Goal: Task Accomplishment & Management: Use online tool/utility

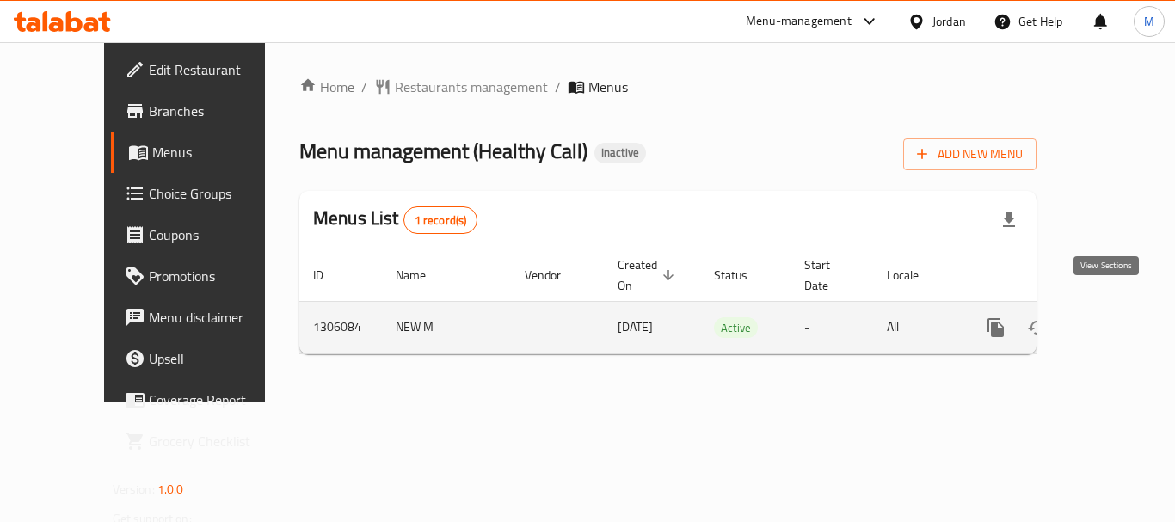
click at [1110, 317] on icon "enhanced table" at bounding box center [1120, 327] width 21 height 21
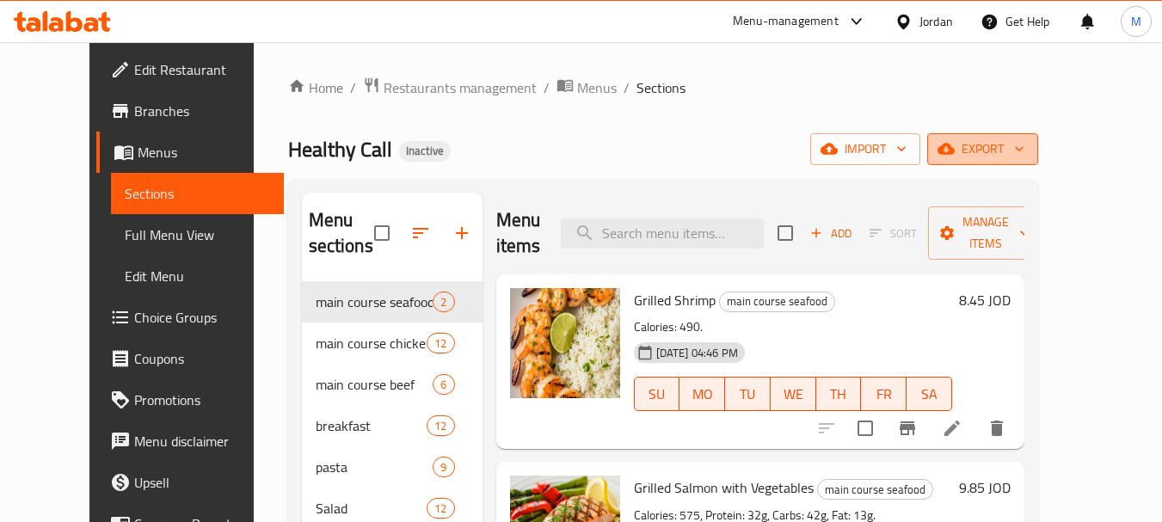
click at [1025, 159] on span "export" at bounding box center [982, 150] width 83 height 22
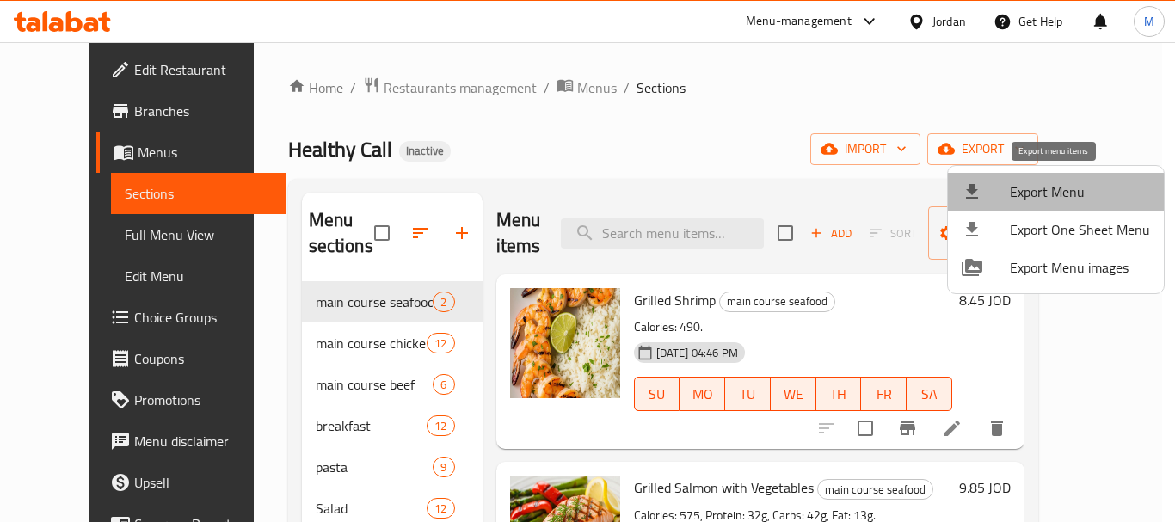
click at [1060, 193] on span "Export Menu" at bounding box center [1080, 192] width 140 height 21
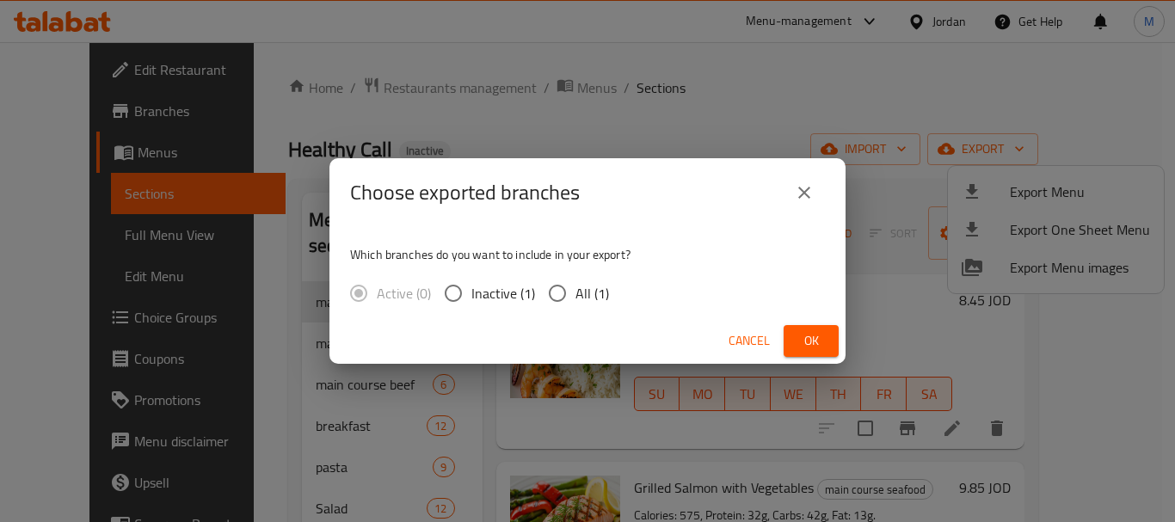
click at [593, 299] on span "All (1)" at bounding box center [593, 293] width 34 height 21
click at [576, 299] on input "All (1)" at bounding box center [557, 293] width 36 height 36
radio input "true"
click at [809, 341] on span "Ok" at bounding box center [811, 341] width 28 height 22
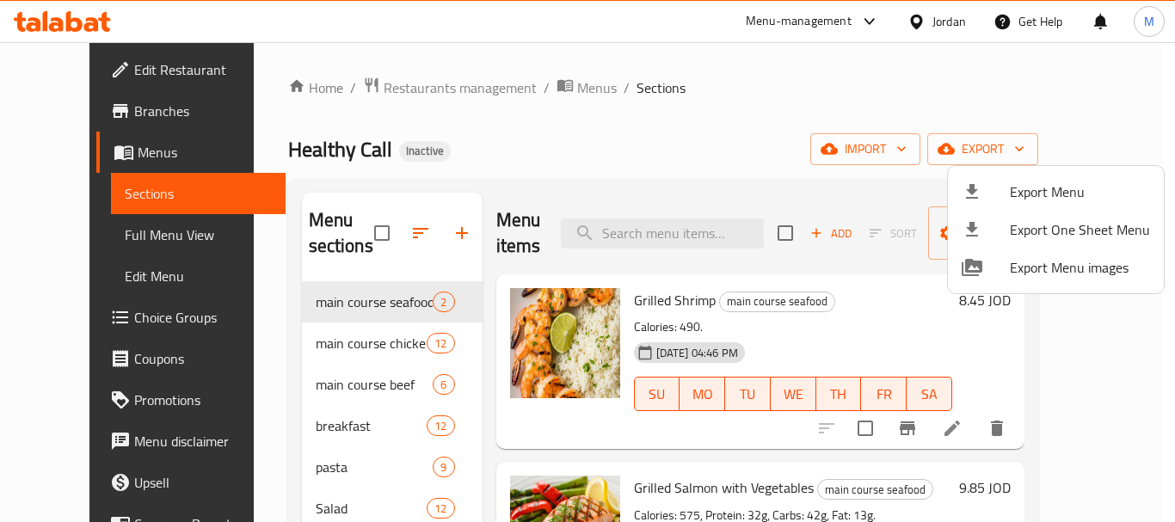
click at [637, 108] on div at bounding box center [587, 261] width 1175 height 522
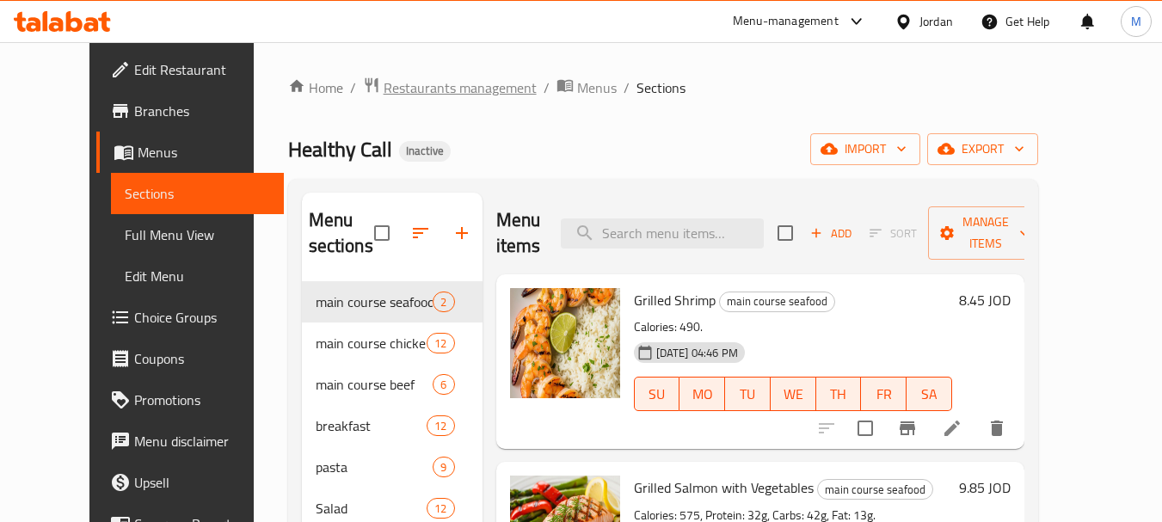
click at [435, 81] on span "Restaurants management" at bounding box center [460, 87] width 153 height 21
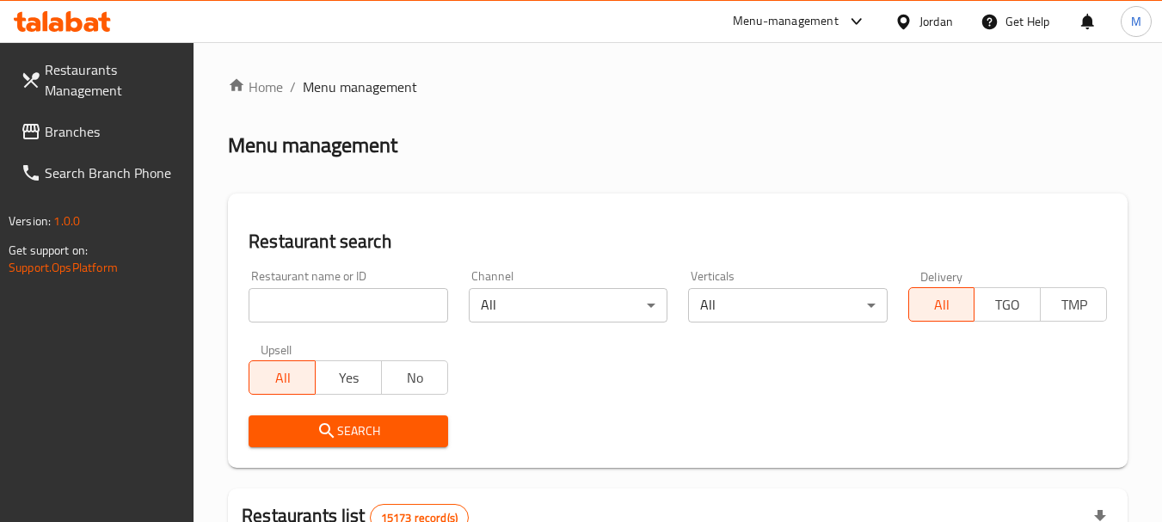
click at [899, 21] on icon at bounding box center [903, 21] width 12 height 15
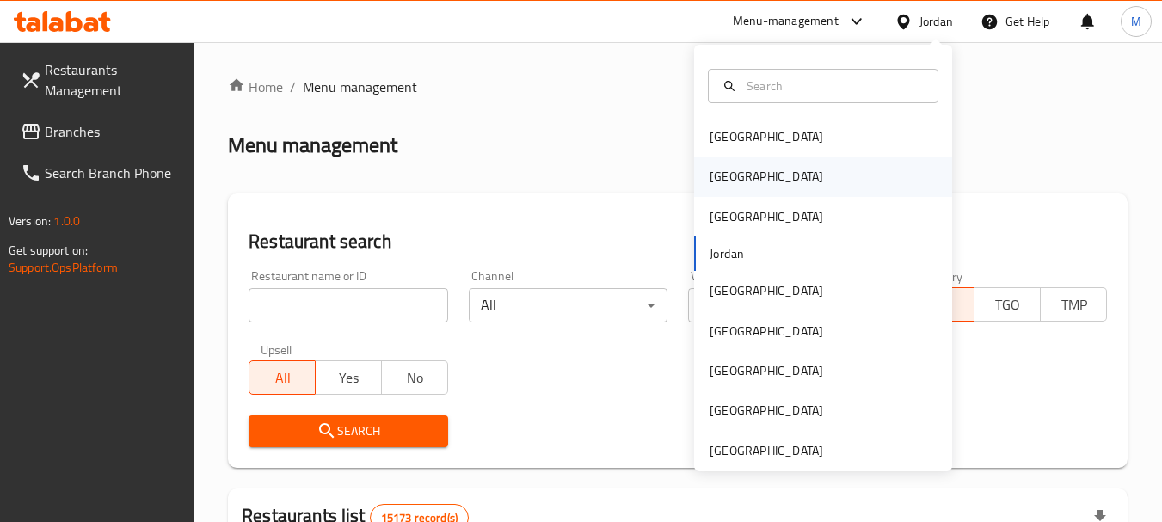
click at [735, 180] on div "[GEOGRAPHIC_DATA]" at bounding box center [766, 177] width 141 height 40
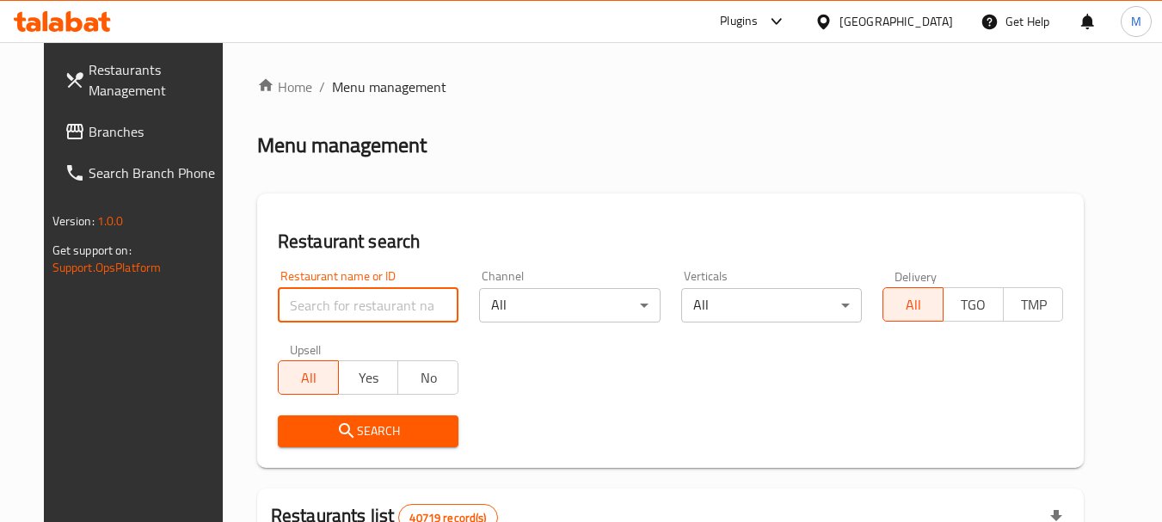
paste input "774387"
type input "774387"
click at [89, 129] on span "Branches" at bounding box center [157, 131] width 136 height 21
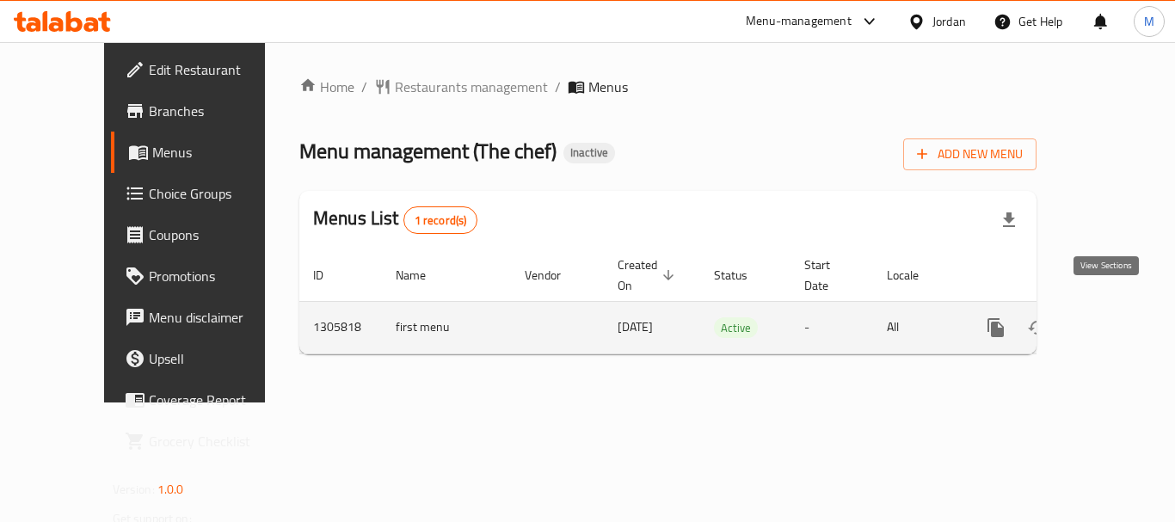
click at [1110, 317] on icon "enhanced table" at bounding box center [1120, 327] width 21 height 21
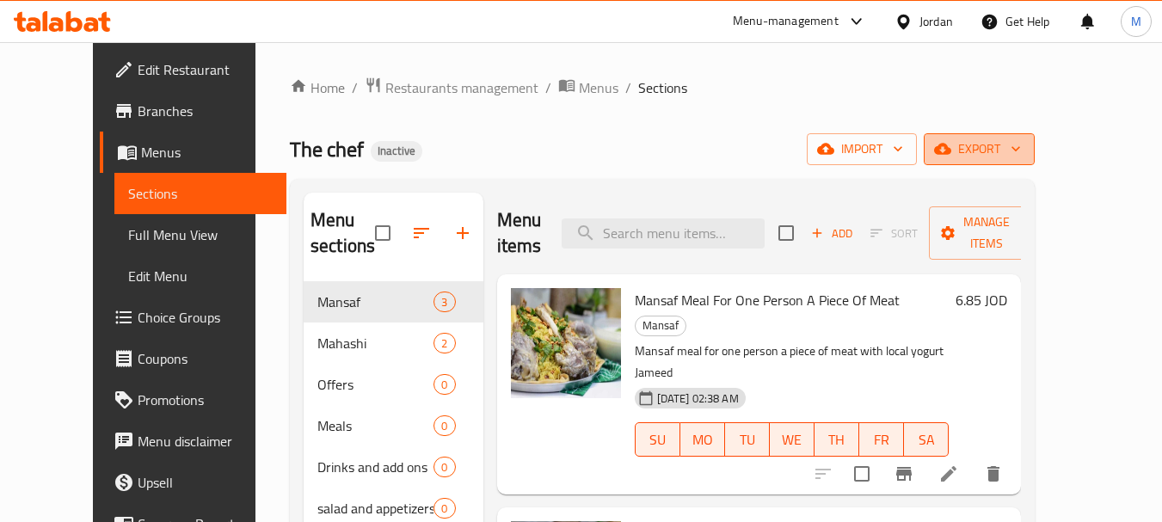
click at [1021, 151] on span "export" at bounding box center [979, 150] width 83 height 22
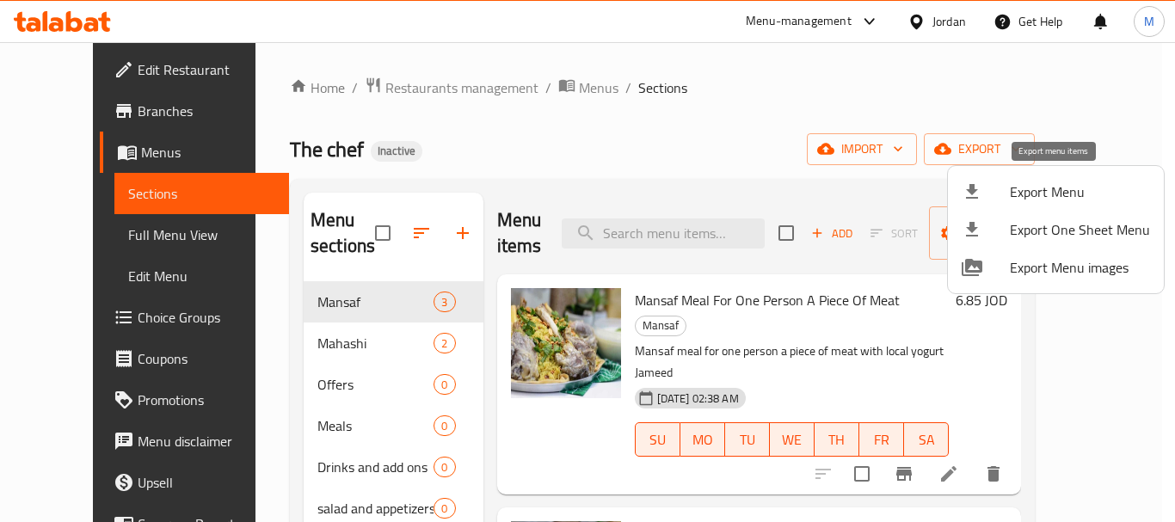
click at [1042, 196] on span "Export Menu" at bounding box center [1080, 192] width 140 height 21
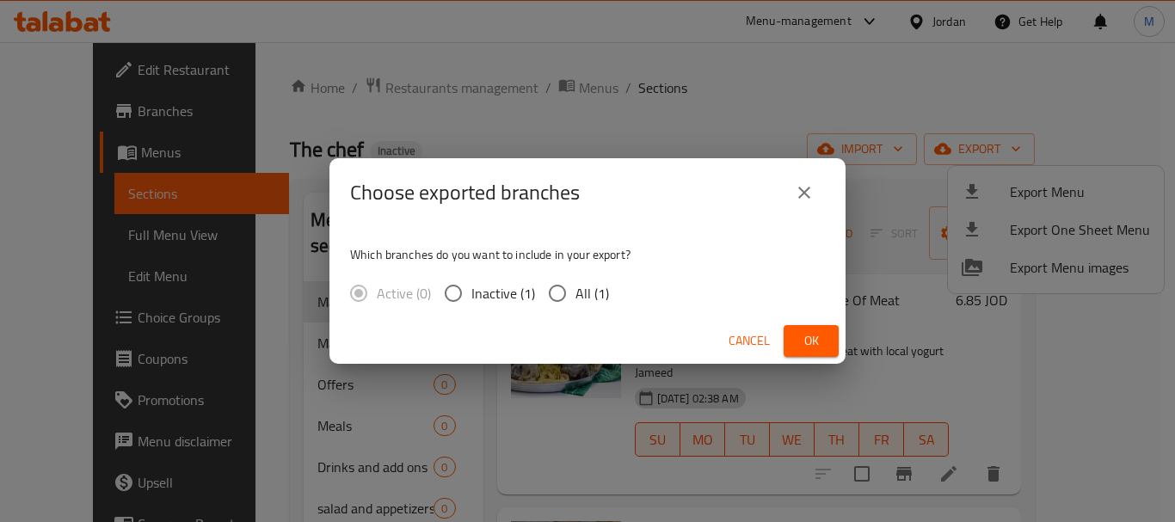
click at [598, 301] on span "All (1)" at bounding box center [593, 293] width 34 height 21
click at [576, 301] on input "All (1)" at bounding box center [557, 293] width 36 height 36
radio input "true"
drag, startPoint x: 832, startPoint y: 340, endPoint x: 624, endPoint y: 519, distance: 274.5
click at [818, 346] on button "Ok" at bounding box center [811, 341] width 55 height 32
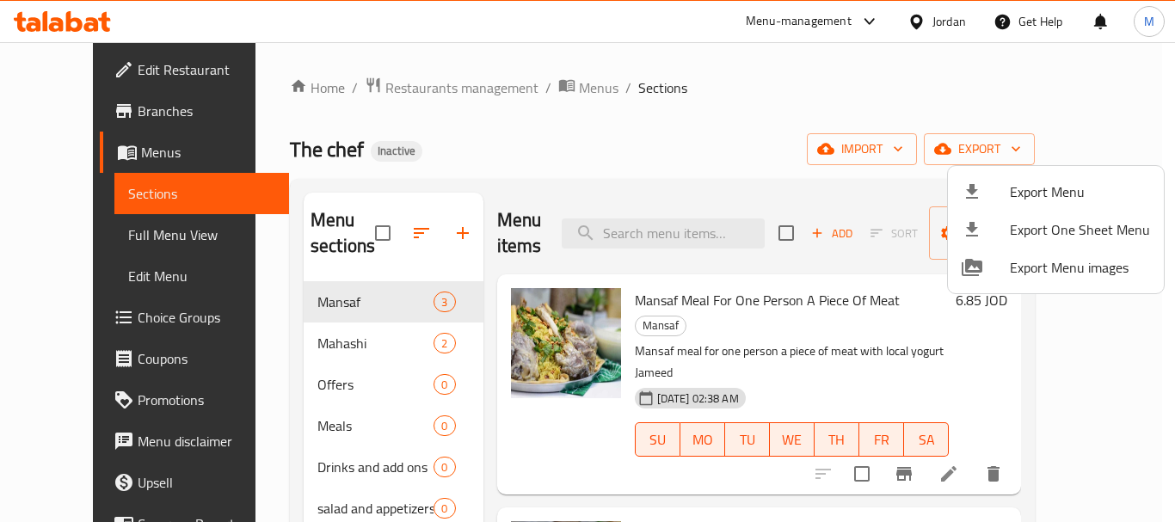
click at [399, 416] on div at bounding box center [587, 261] width 1175 height 522
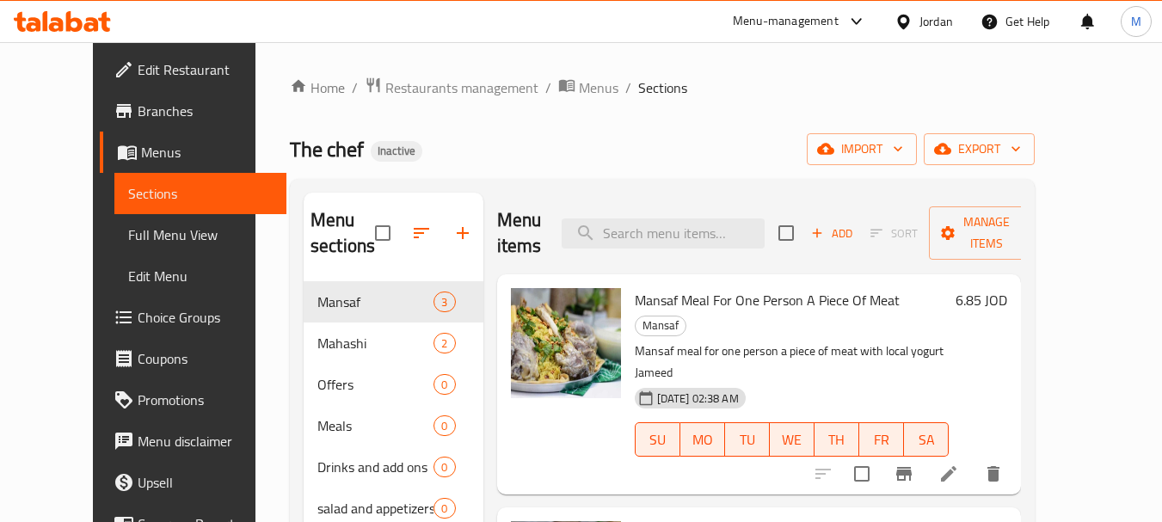
click at [943, 26] on div "Jordan" at bounding box center [937, 21] width 34 height 19
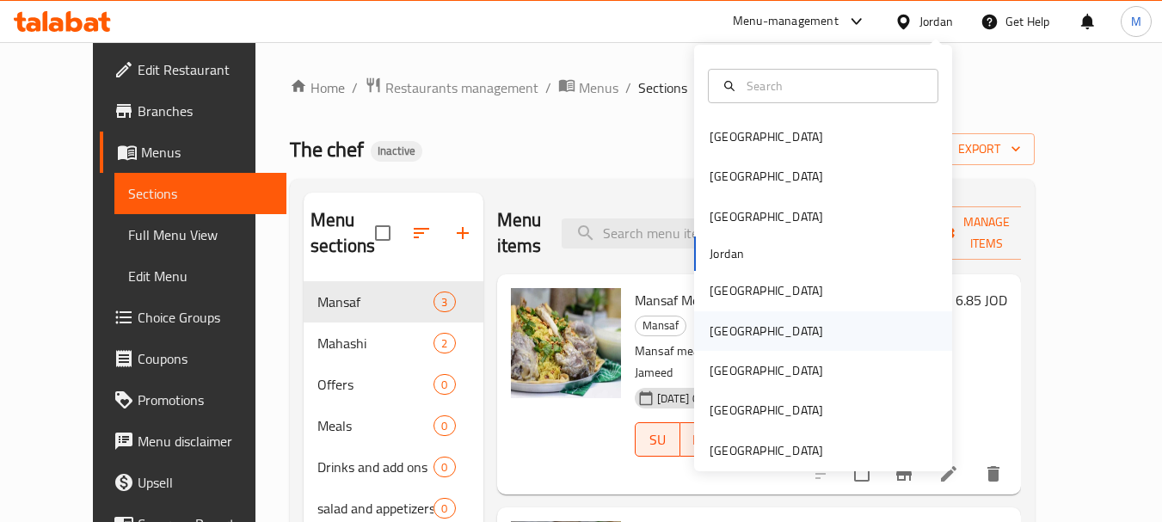
click at [738, 336] on div "[GEOGRAPHIC_DATA]" at bounding box center [766, 331] width 141 height 40
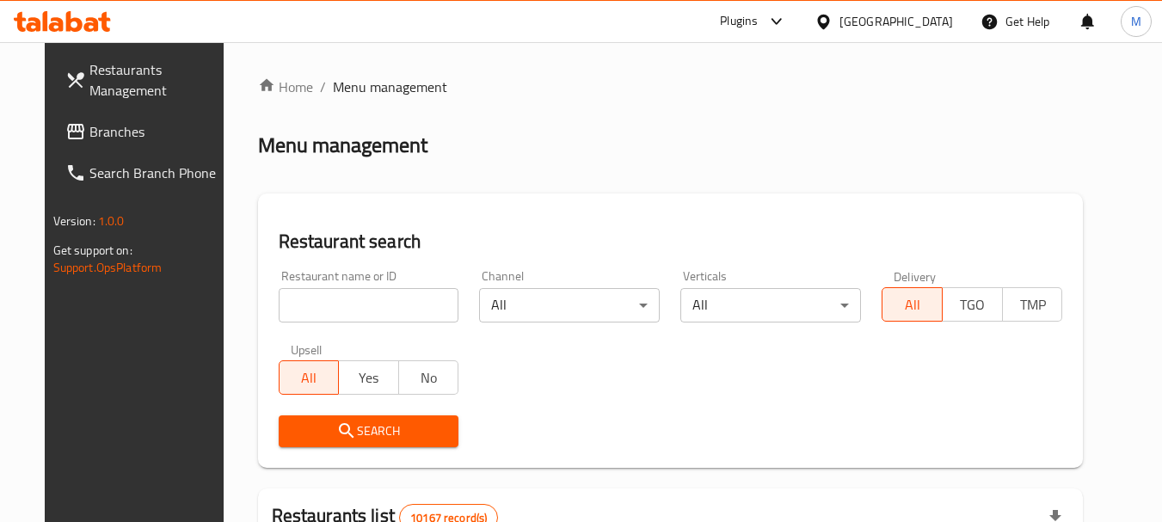
click at [380, 315] on input "search" at bounding box center [369, 305] width 181 height 34
paste input "Blue berry"
type input "Blue berry"
click at [366, 432] on span "Search" at bounding box center [368, 432] width 153 height 22
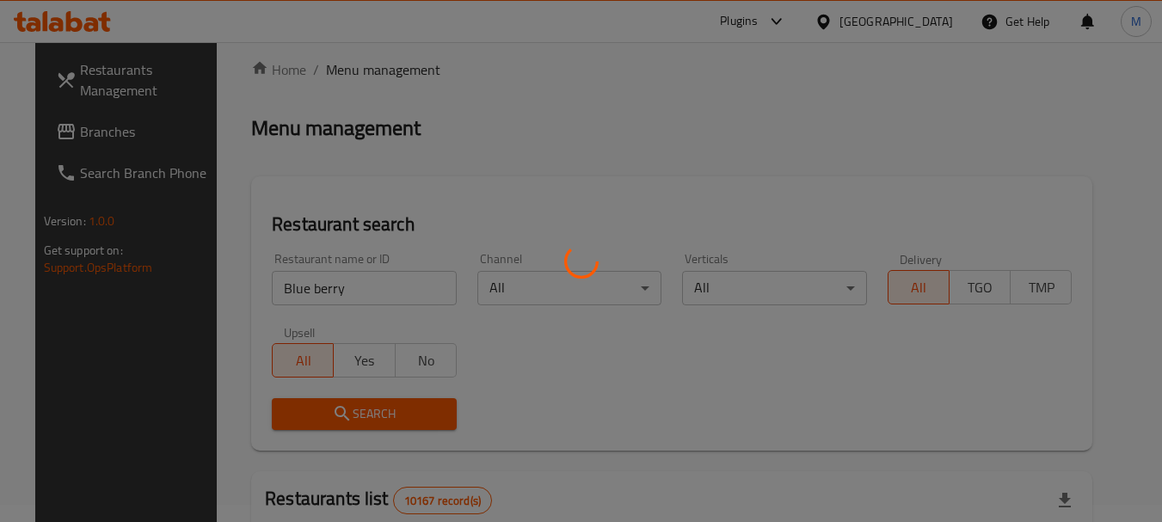
scroll to position [306, 0]
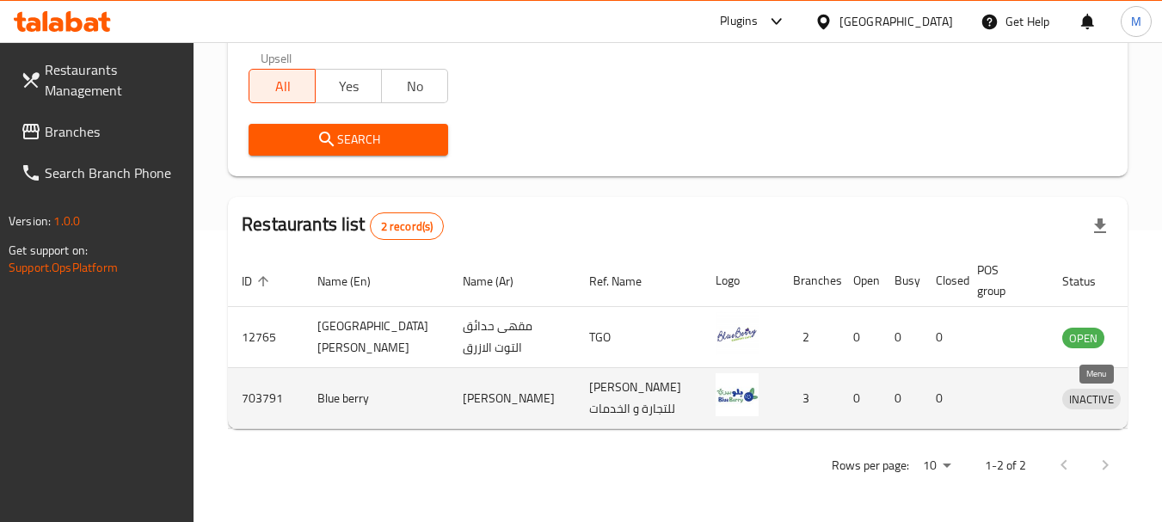
click at [1156, 399] on icon "enhanced table" at bounding box center [1165, 399] width 19 height 15
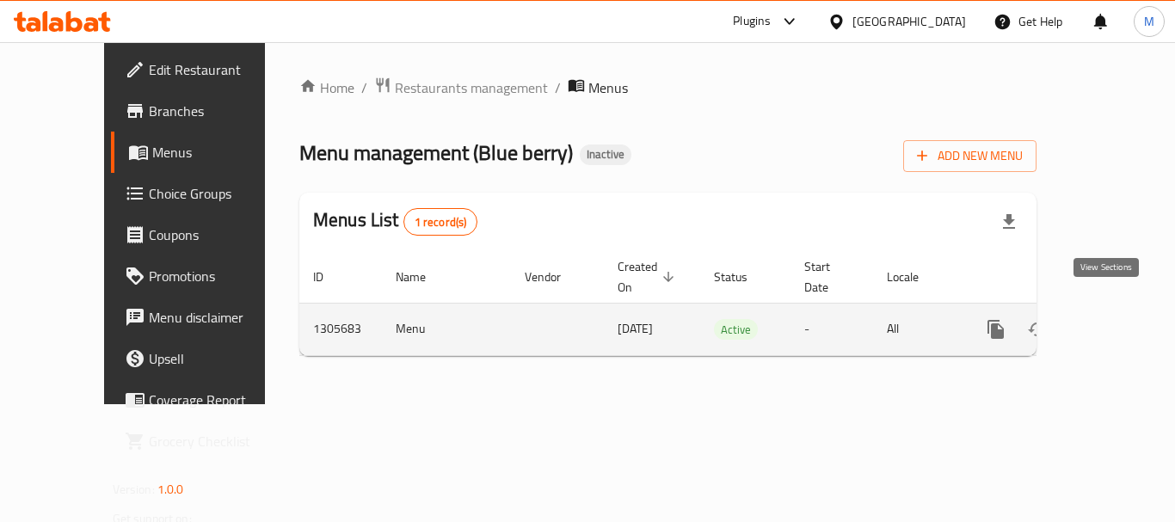
click at [1117, 312] on link "enhanced table" at bounding box center [1119, 329] width 41 height 41
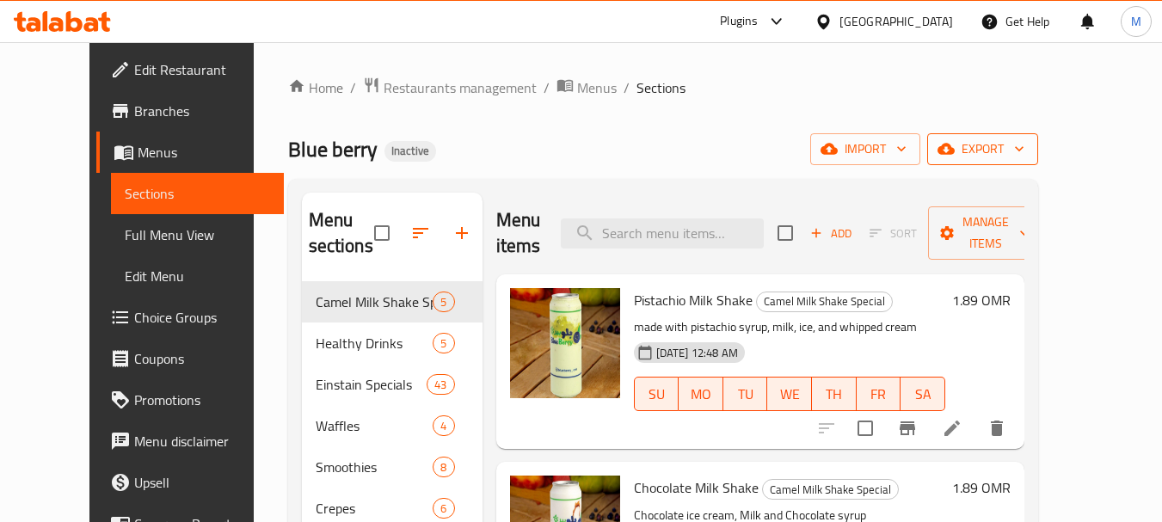
click at [1025, 157] on span "export" at bounding box center [982, 150] width 83 height 22
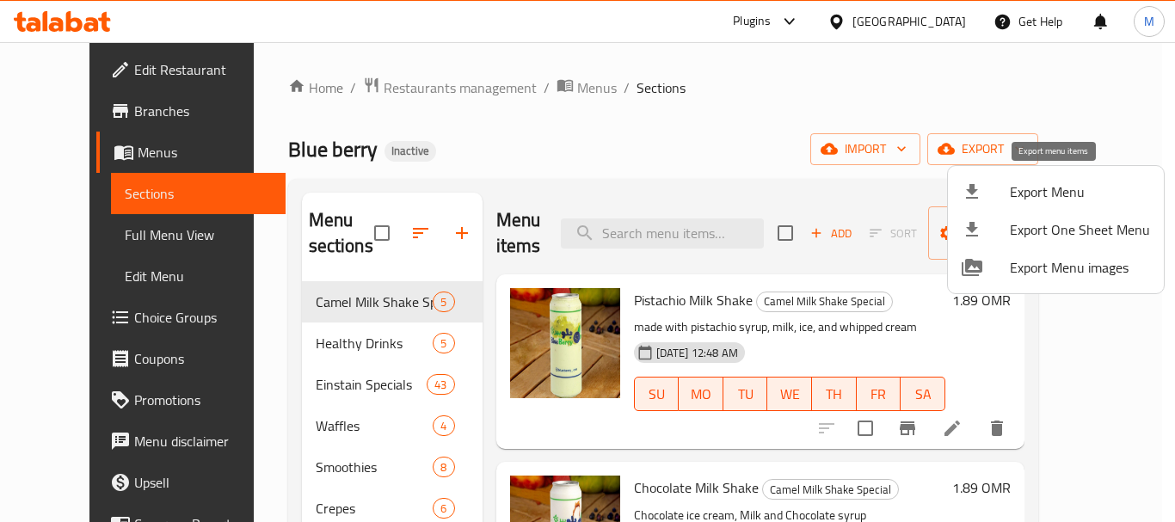
click at [1070, 194] on span "Export Menu" at bounding box center [1080, 192] width 140 height 21
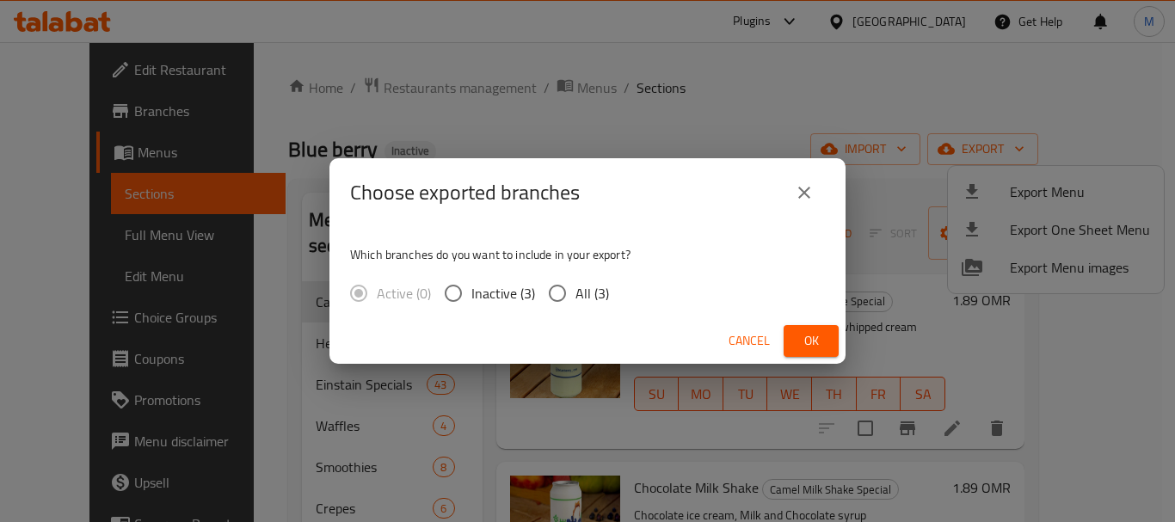
drag, startPoint x: 585, startPoint y: 296, endPoint x: 786, endPoint y: 413, distance: 232.8
click at [585, 298] on span "All (3)" at bounding box center [593, 293] width 34 height 21
click at [576, 298] on input "All (3)" at bounding box center [557, 293] width 36 height 36
radio input "true"
drag, startPoint x: 822, startPoint y: 336, endPoint x: 298, endPoint y: 260, distance: 530.2
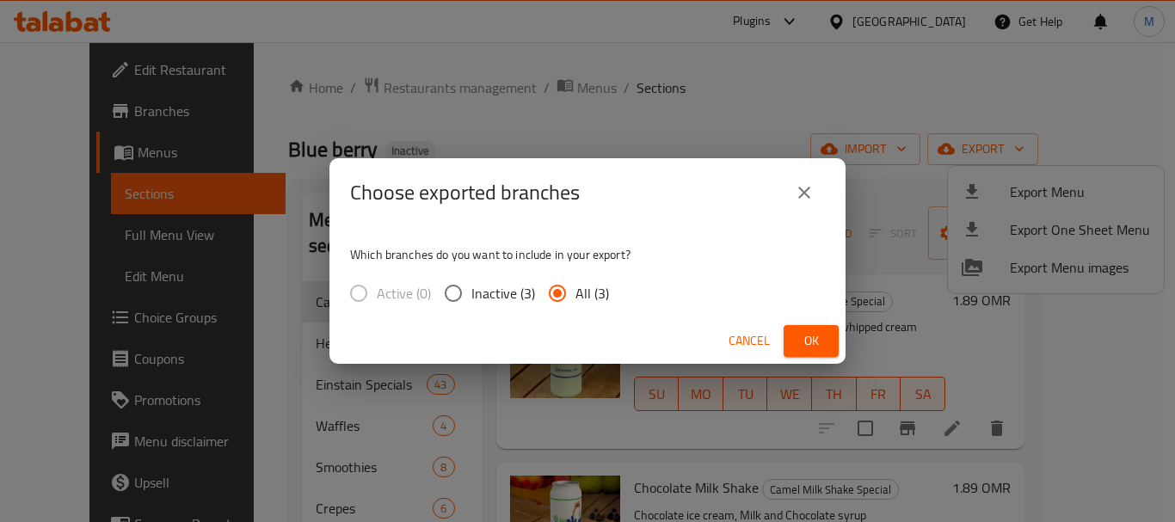
click at [816, 336] on span "Ok" at bounding box center [811, 341] width 28 height 22
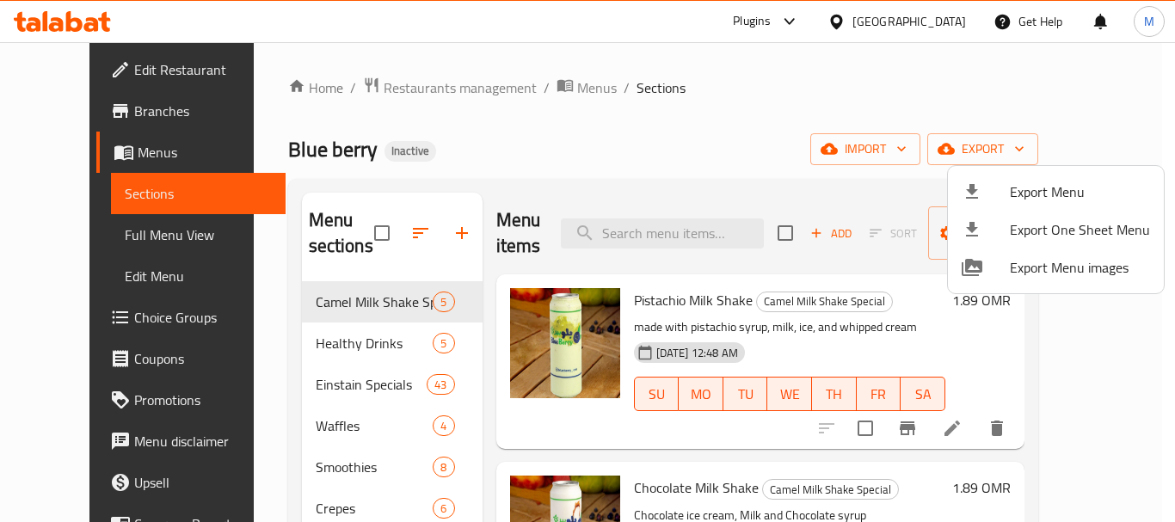
click at [74, 66] on div at bounding box center [587, 261] width 1175 height 522
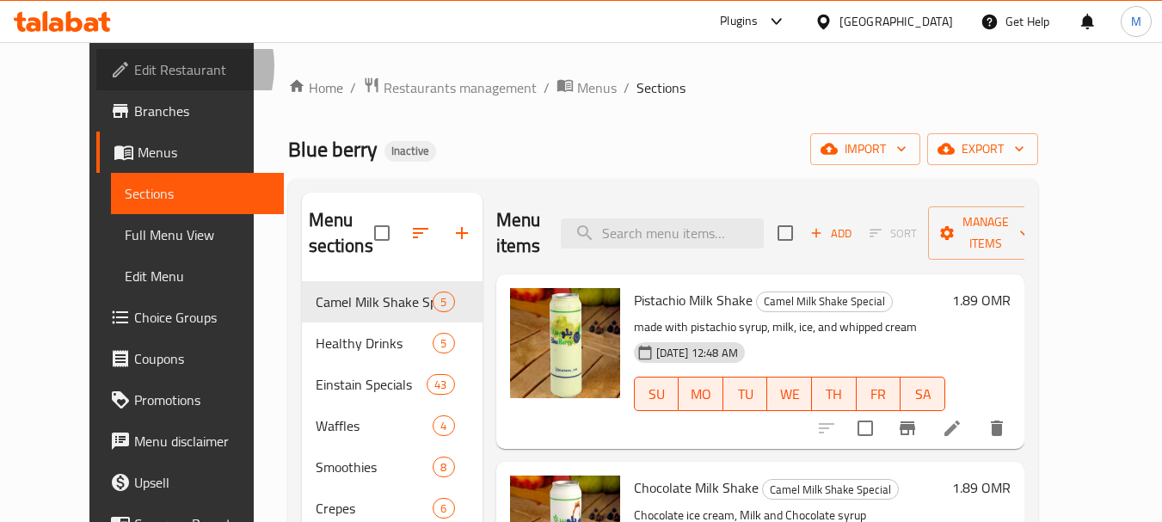
click at [134, 66] on span "Edit Restaurant" at bounding box center [202, 69] width 136 height 21
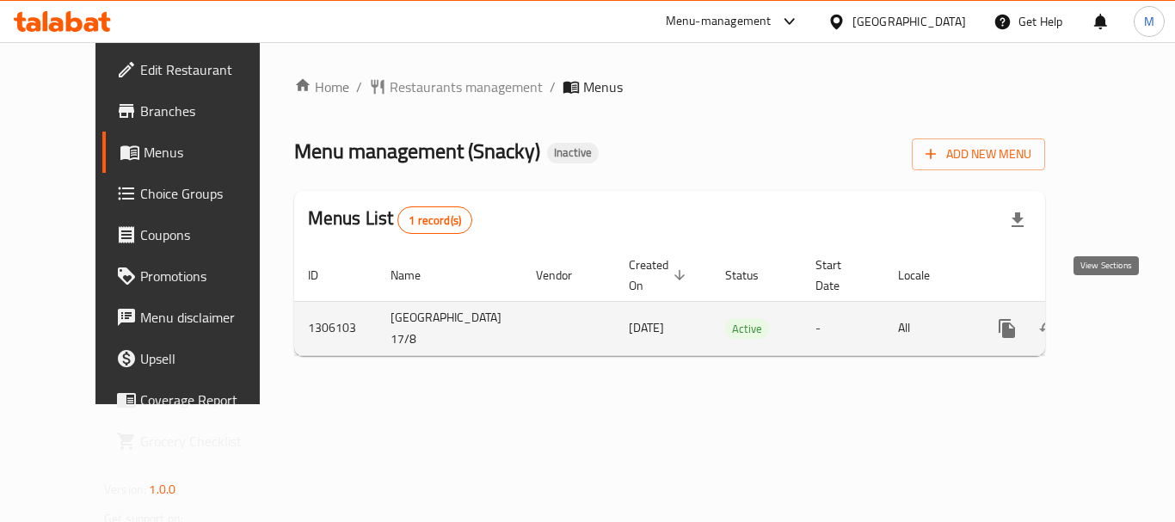
click at [1111, 308] on link "enhanced table" at bounding box center [1131, 328] width 41 height 41
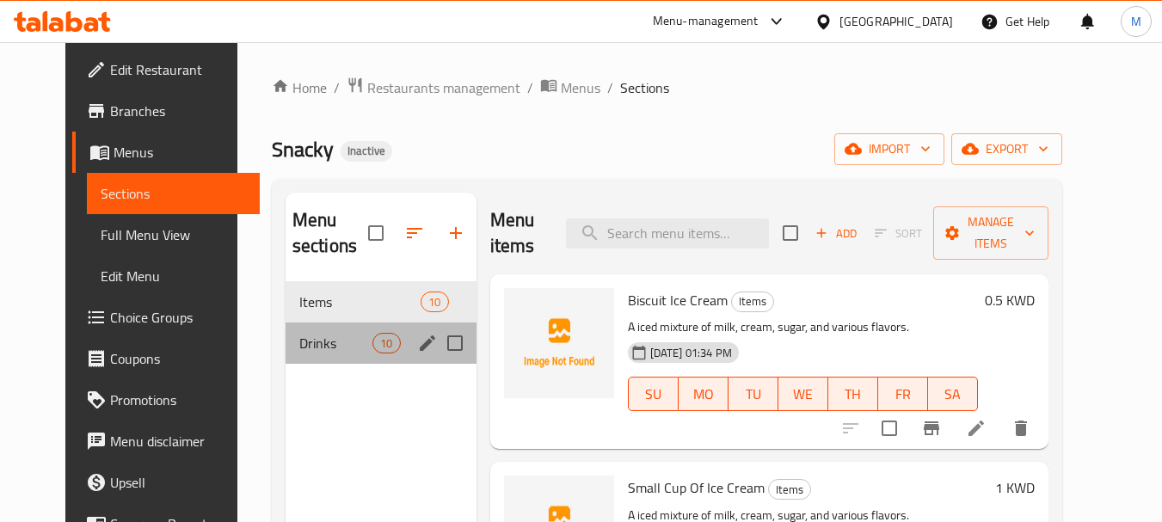
click at [286, 331] on div "Drinks 10" at bounding box center [381, 343] width 191 height 41
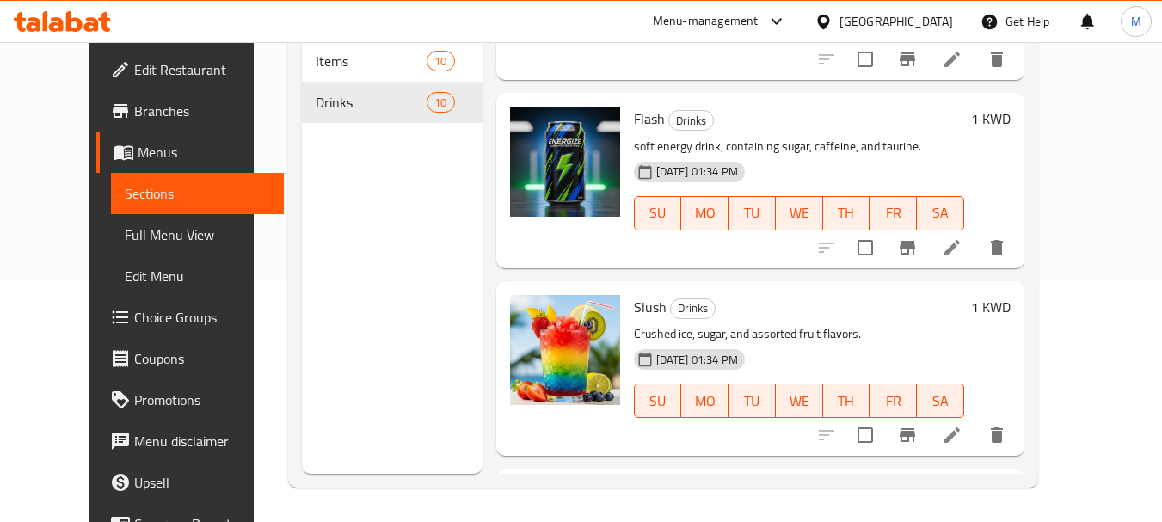
scroll to position [910, 0]
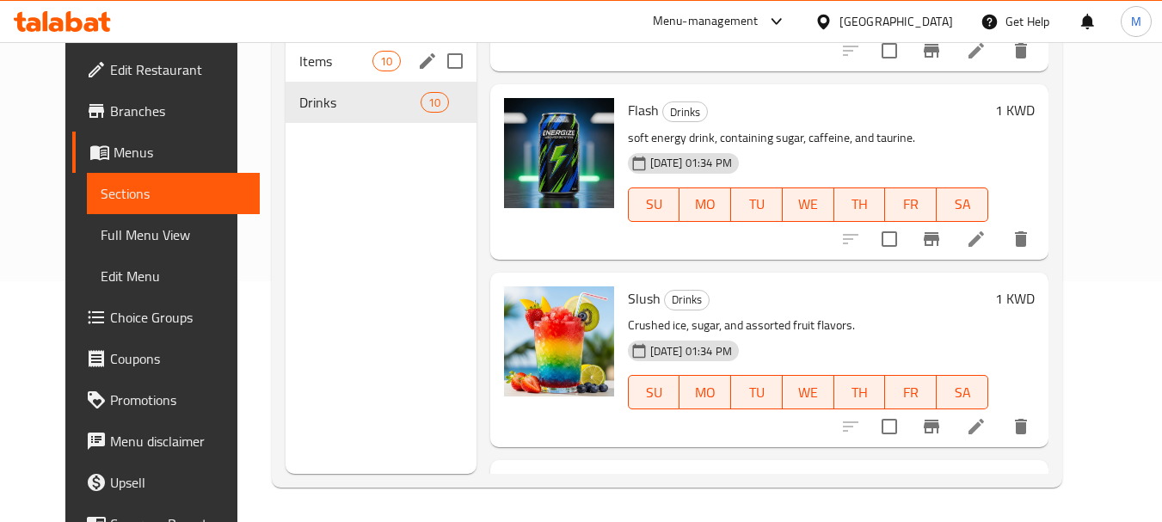
click at [299, 67] on span "Items" at bounding box center [335, 61] width 73 height 21
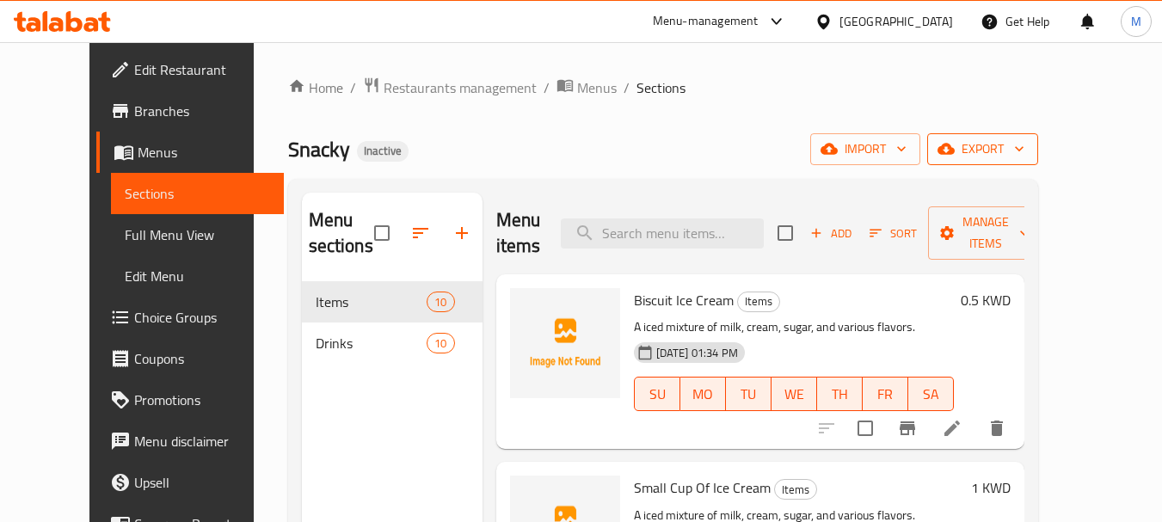
click at [1025, 159] on span "export" at bounding box center [982, 150] width 83 height 22
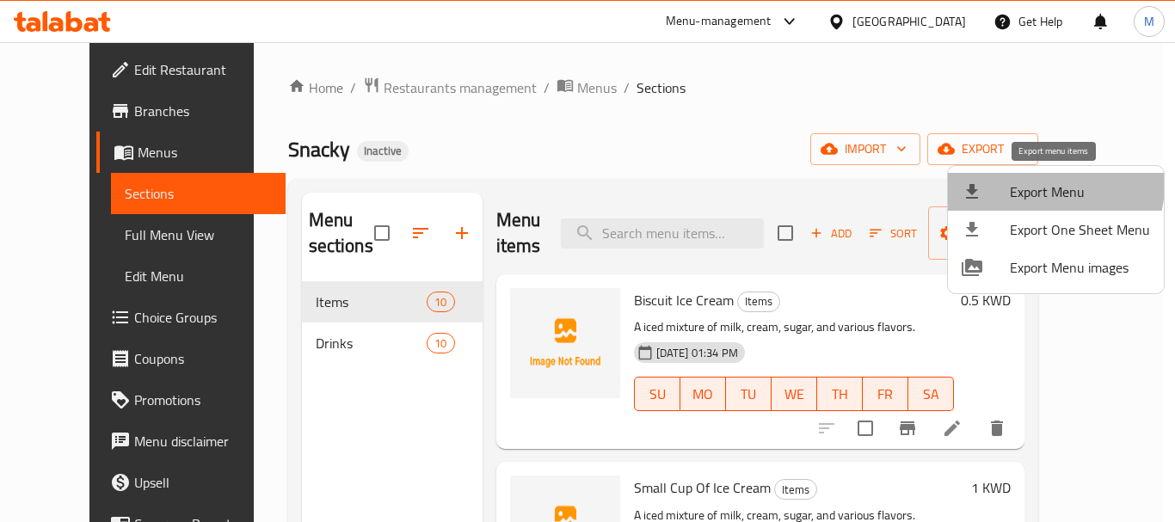
click at [1034, 183] on span "Export Menu" at bounding box center [1080, 192] width 140 height 21
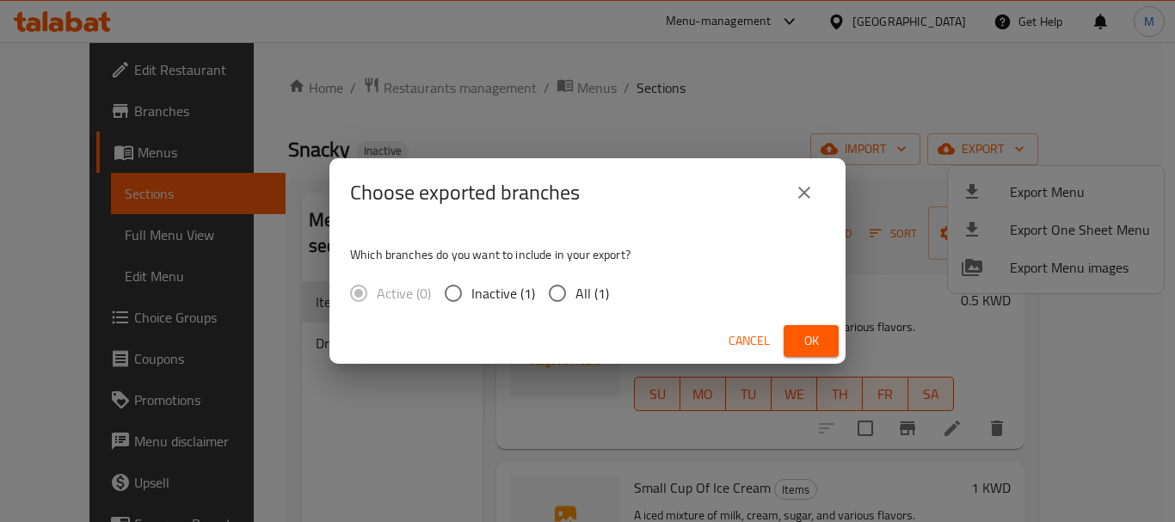
drag, startPoint x: 589, startPoint y: 287, endPoint x: 685, endPoint y: 316, distance: 99.6
click at [589, 289] on span "All (1)" at bounding box center [593, 293] width 34 height 21
click at [576, 289] on input "All (1)" at bounding box center [557, 293] width 36 height 36
radio input "true"
click at [805, 337] on span "Ok" at bounding box center [811, 341] width 28 height 22
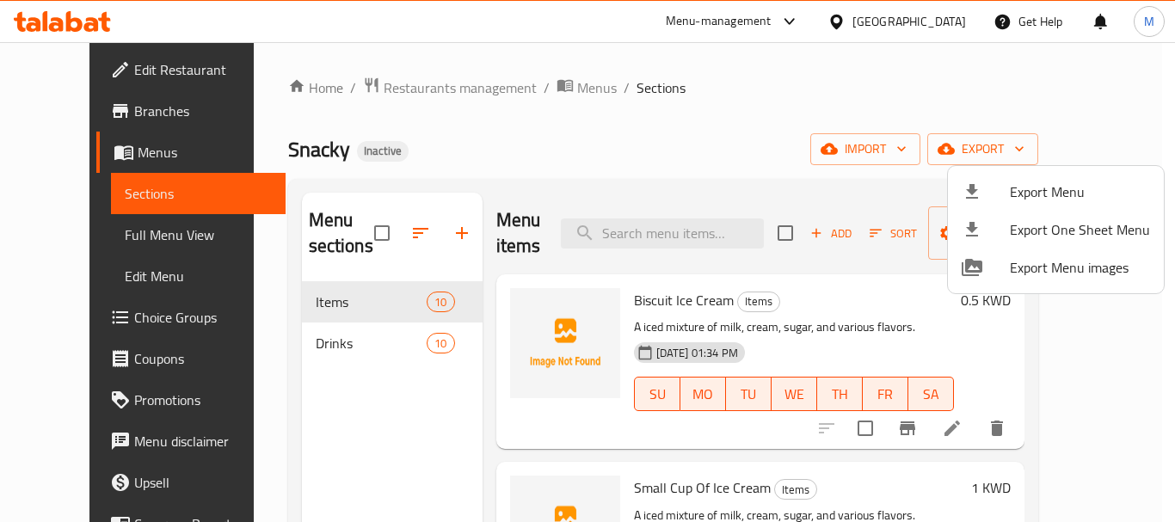
click at [678, 470] on div at bounding box center [587, 261] width 1175 height 522
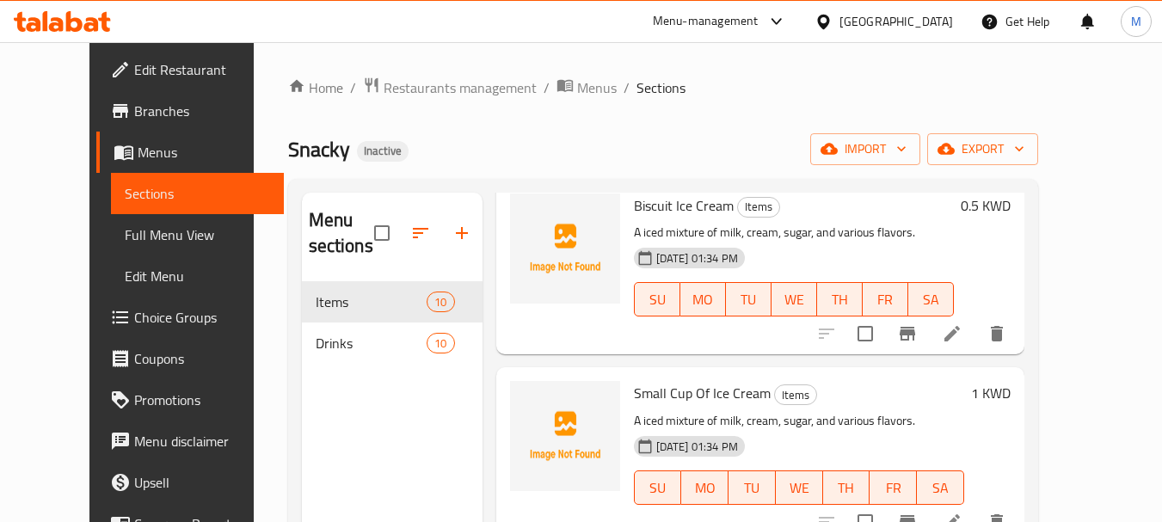
scroll to position [172, 0]
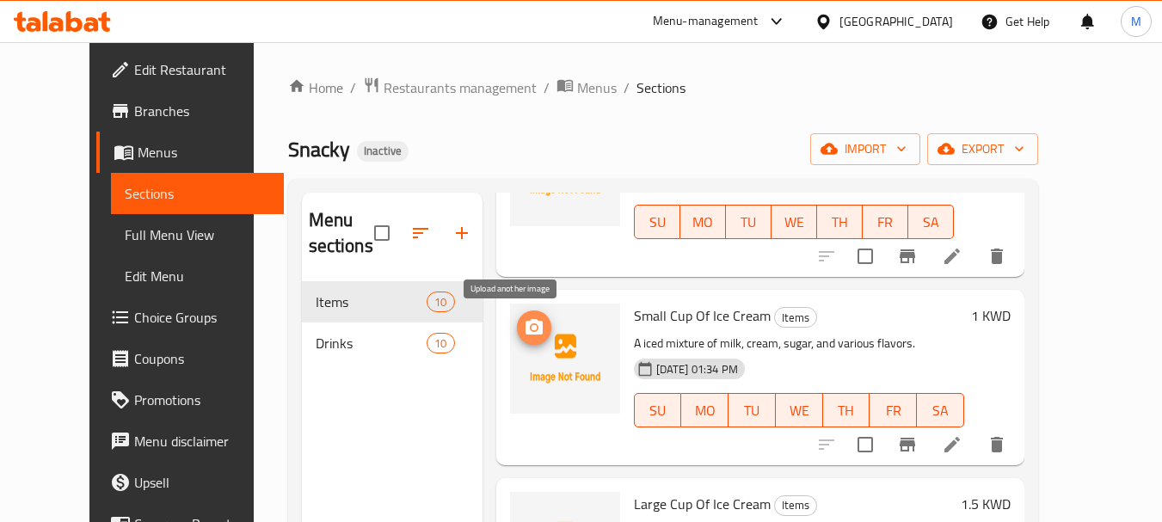
click at [524, 336] on icon "upload picture" at bounding box center [534, 327] width 21 height 21
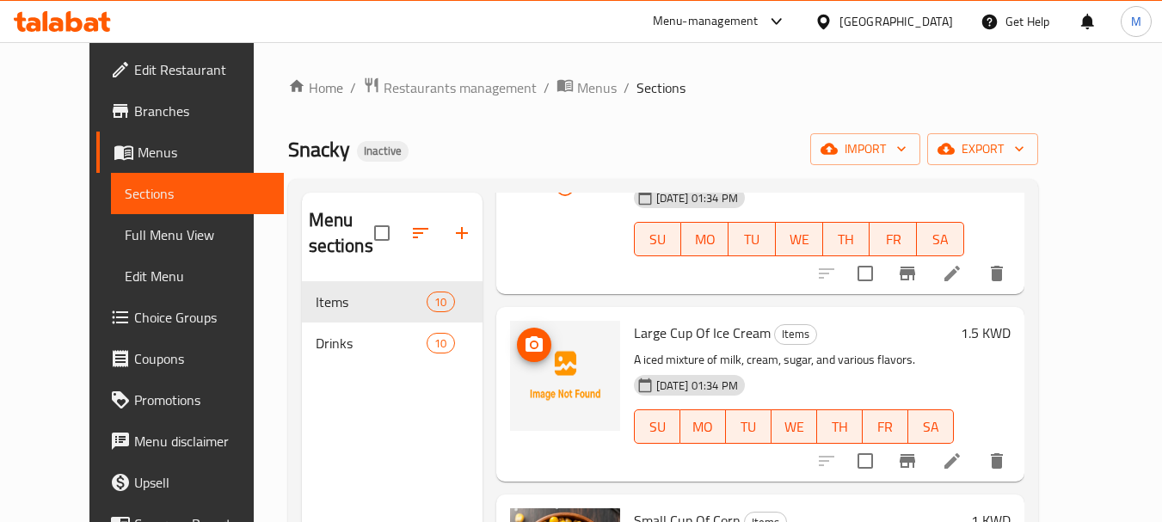
scroll to position [344, 0]
click at [531, 343] on circle "upload picture" at bounding box center [533, 344] width 5 height 5
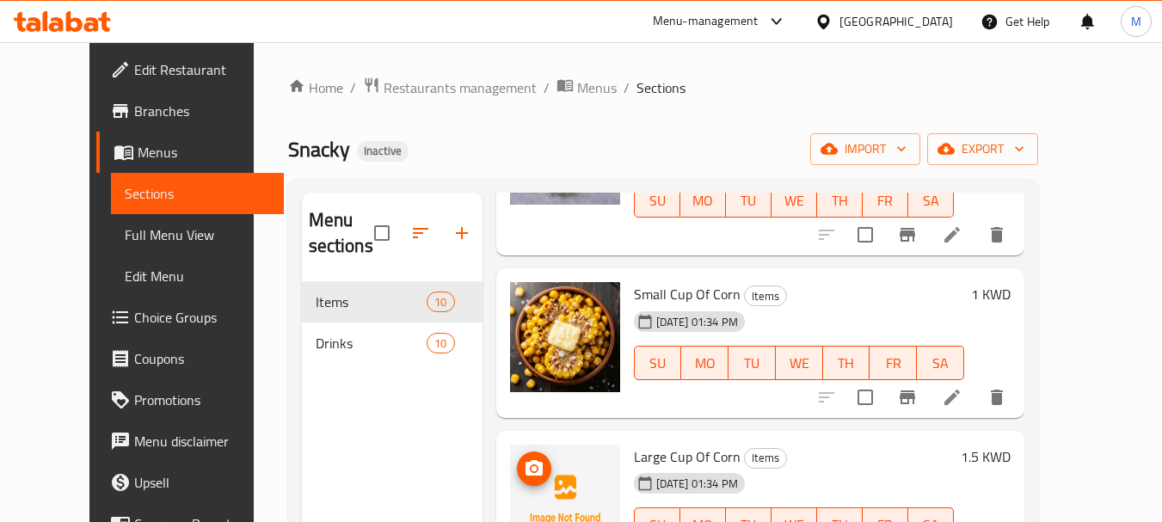
scroll to position [774, 0]
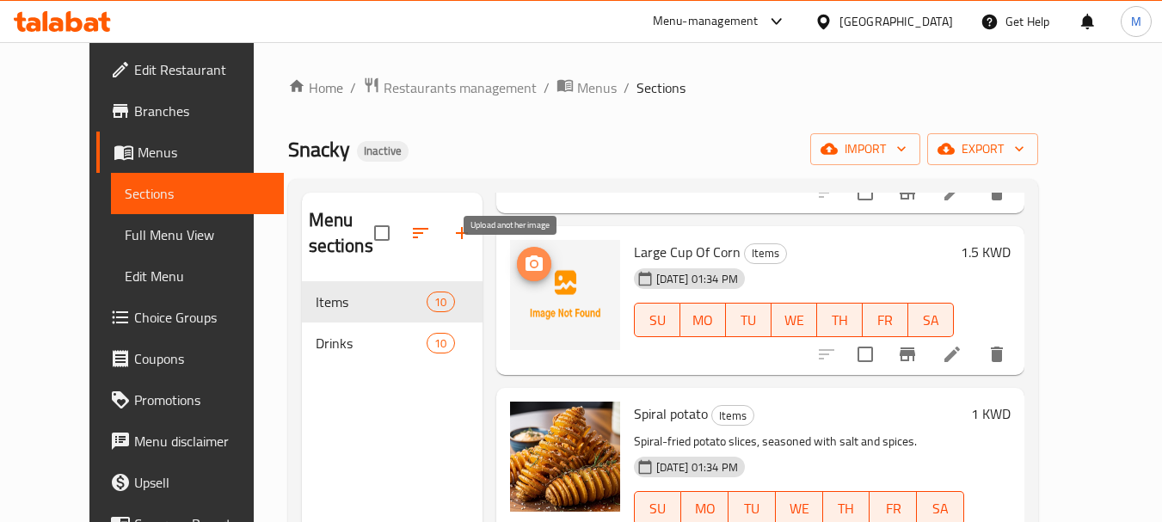
click at [526, 269] on icon "upload picture" at bounding box center [534, 263] width 17 height 15
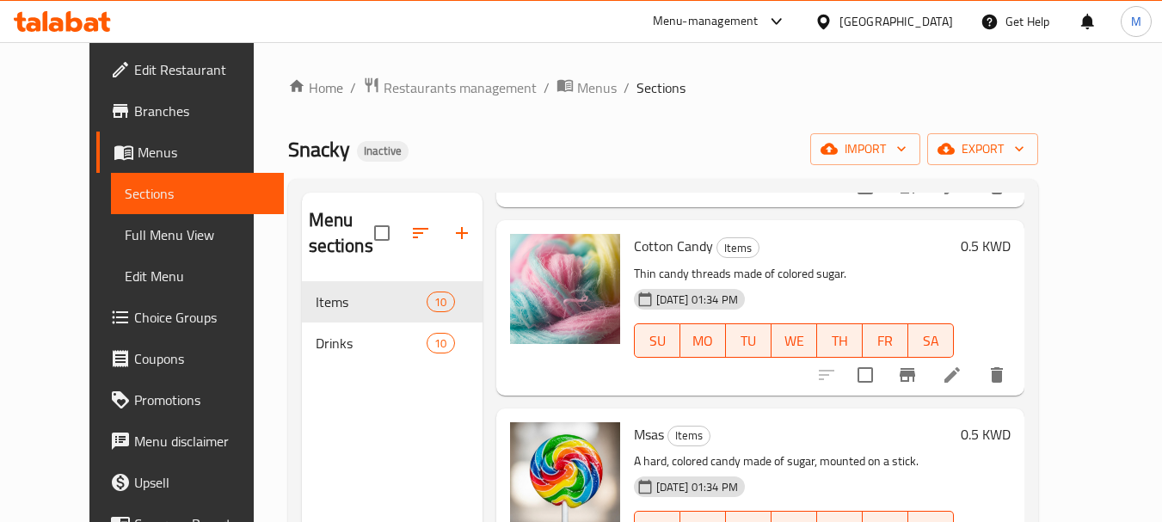
scroll to position [1375, 0]
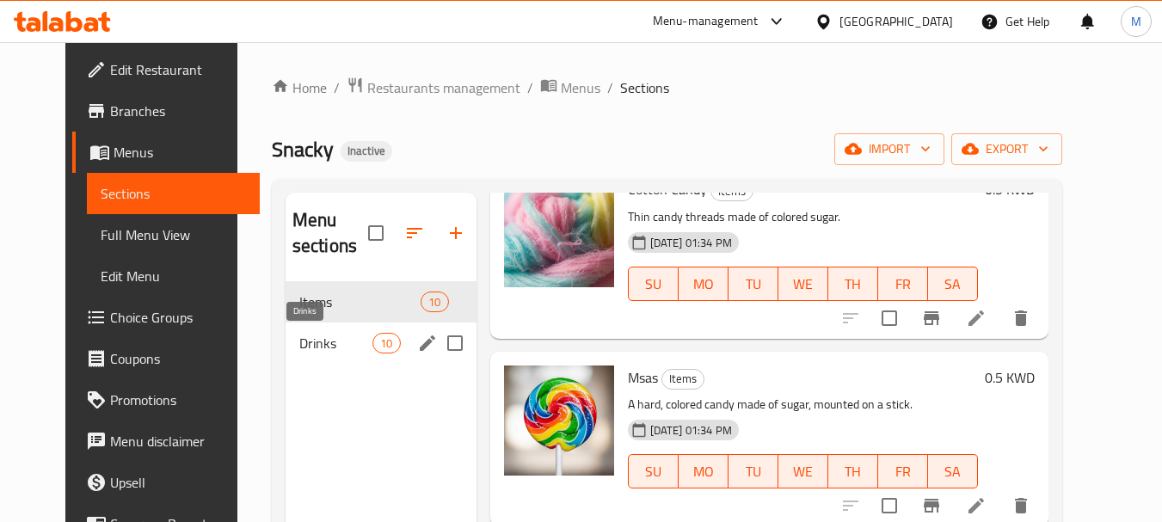
click at [299, 351] on span "Drinks" at bounding box center [335, 343] width 73 height 21
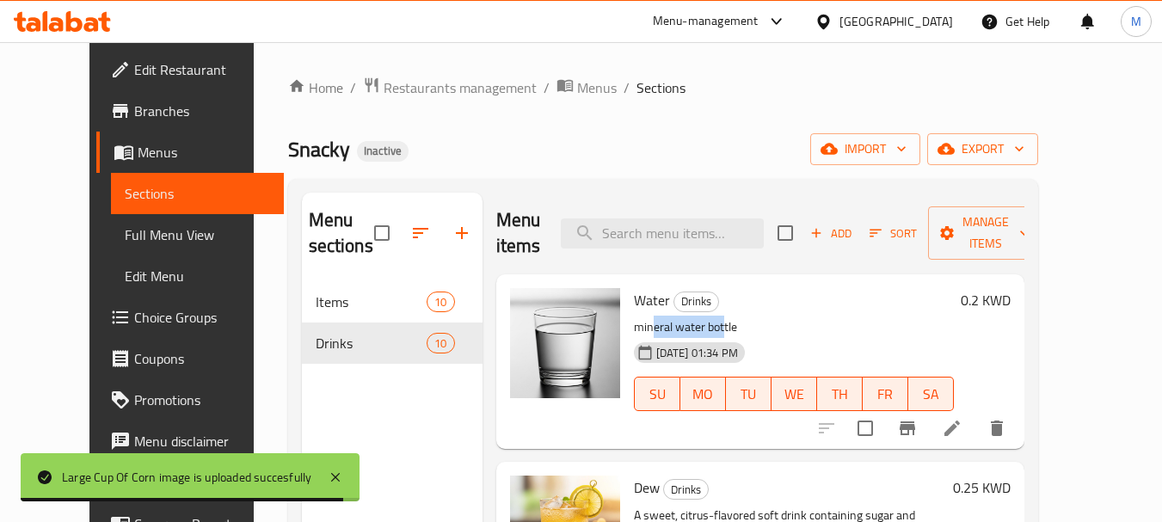
drag, startPoint x: 641, startPoint y: 331, endPoint x: 705, endPoint y: 317, distance: 65.3
click at [703, 321] on p "mineral water bottle" at bounding box center [794, 328] width 320 height 22
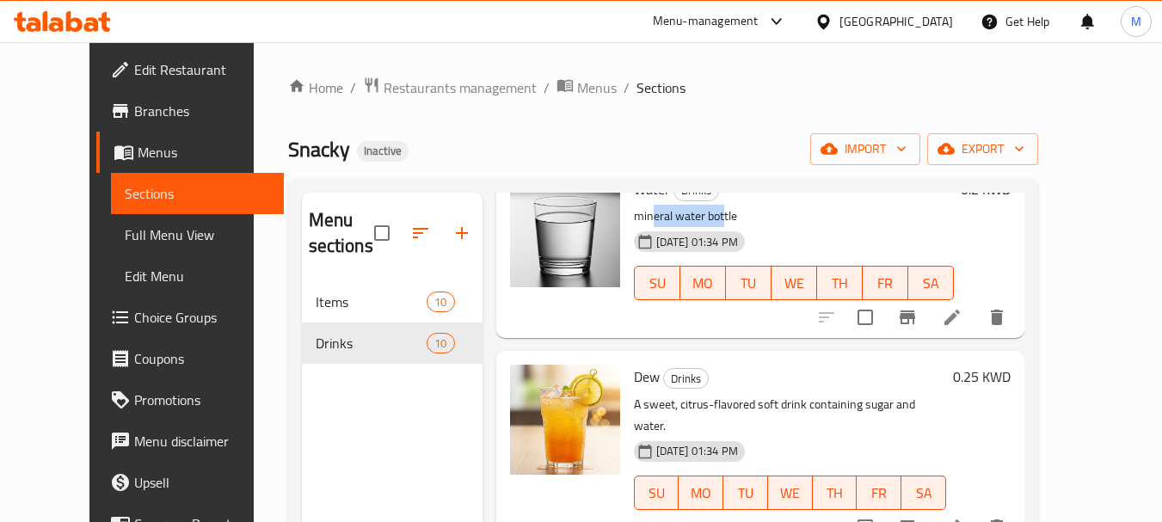
scroll to position [258, 0]
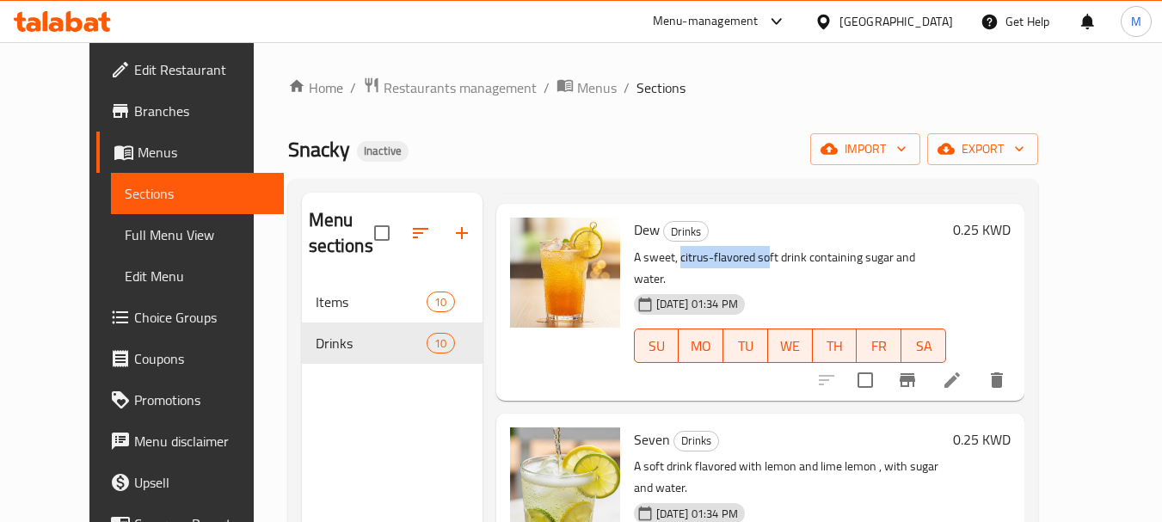
drag, startPoint x: 659, startPoint y: 261, endPoint x: 755, endPoint y: 251, distance: 96.8
click at [747, 254] on p "A sweet, citrus-flavored soft drink containing sugar and water." at bounding box center [790, 268] width 312 height 43
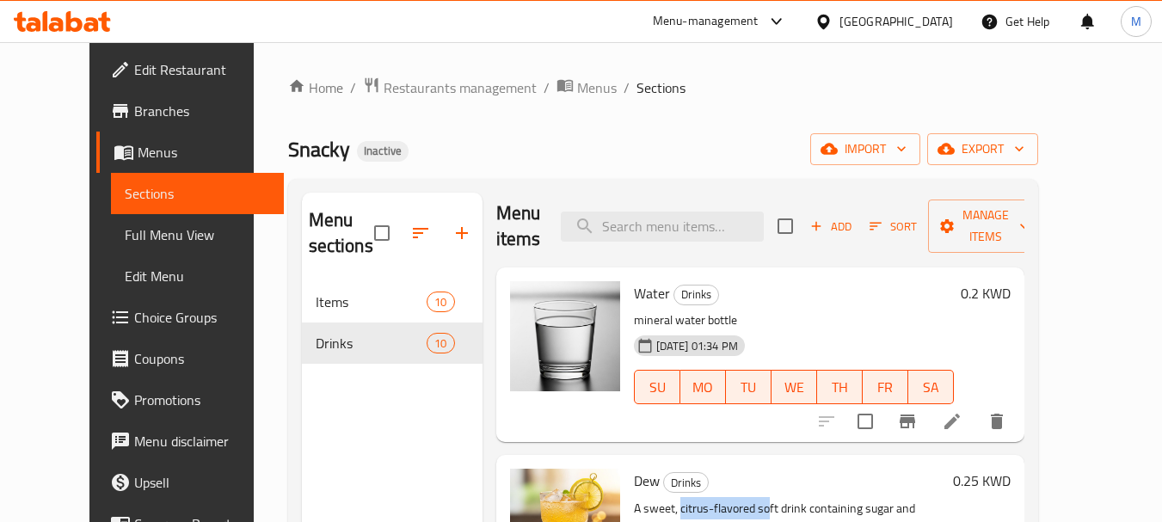
scroll to position [0, 0]
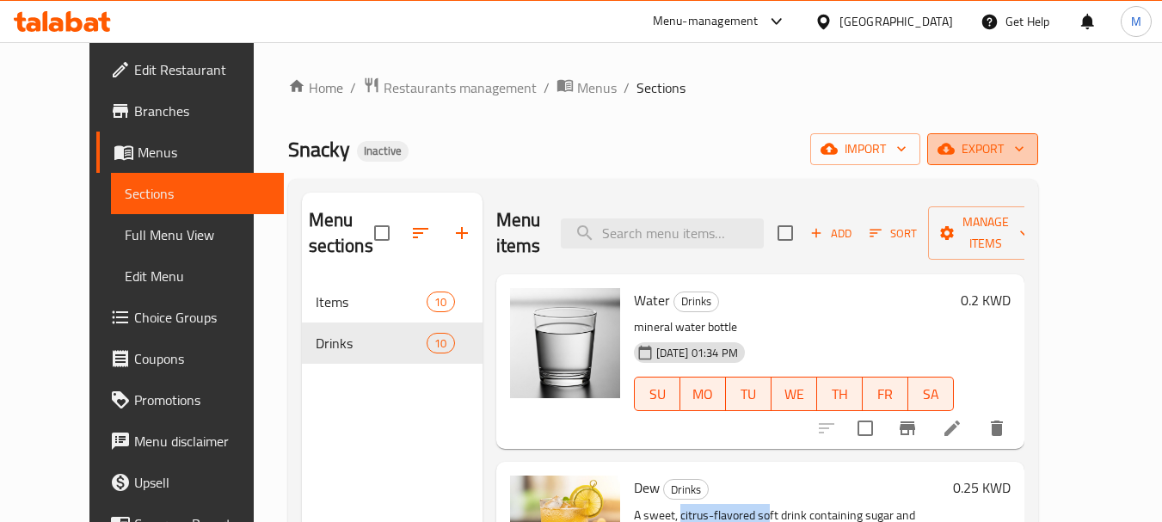
click at [1025, 145] on span "export" at bounding box center [982, 150] width 83 height 22
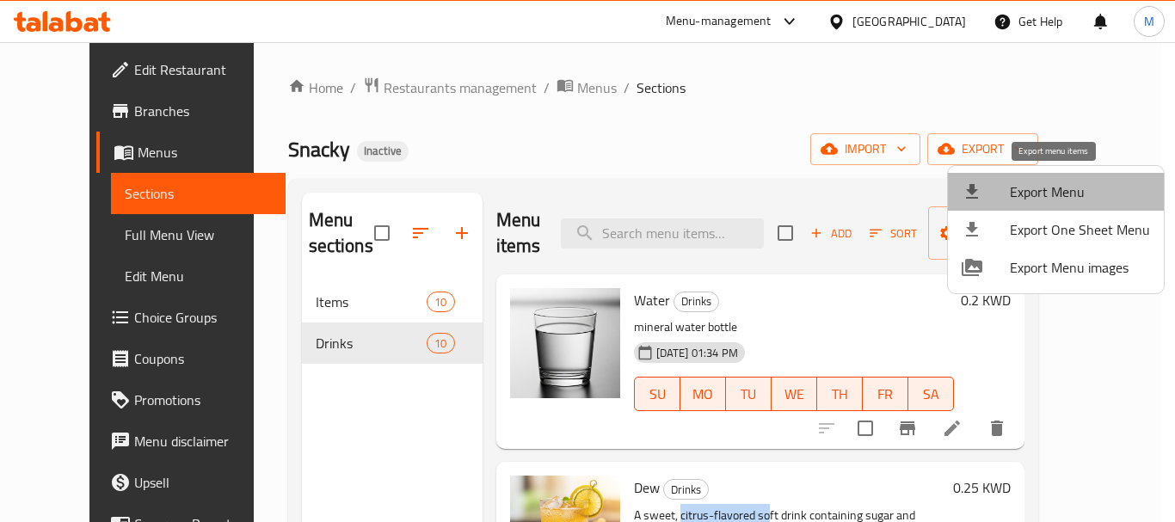
click at [1055, 182] on span "Export Menu" at bounding box center [1080, 192] width 140 height 21
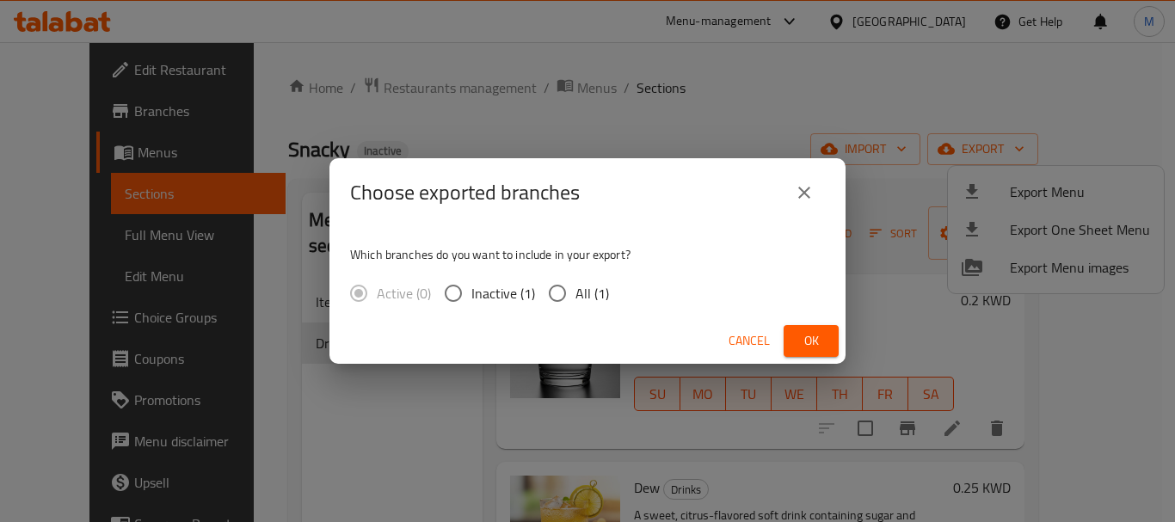
click at [585, 300] on span "All (1)" at bounding box center [593, 293] width 34 height 21
click at [576, 300] on input "All (1)" at bounding box center [557, 293] width 36 height 36
radio input "true"
drag, startPoint x: 832, startPoint y: 330, endPoint x: 758, endPoint y: 369, distance: 83.5
click at [832, 332] on button "Ok" at bounding box center [811, 341] width 55 height 32
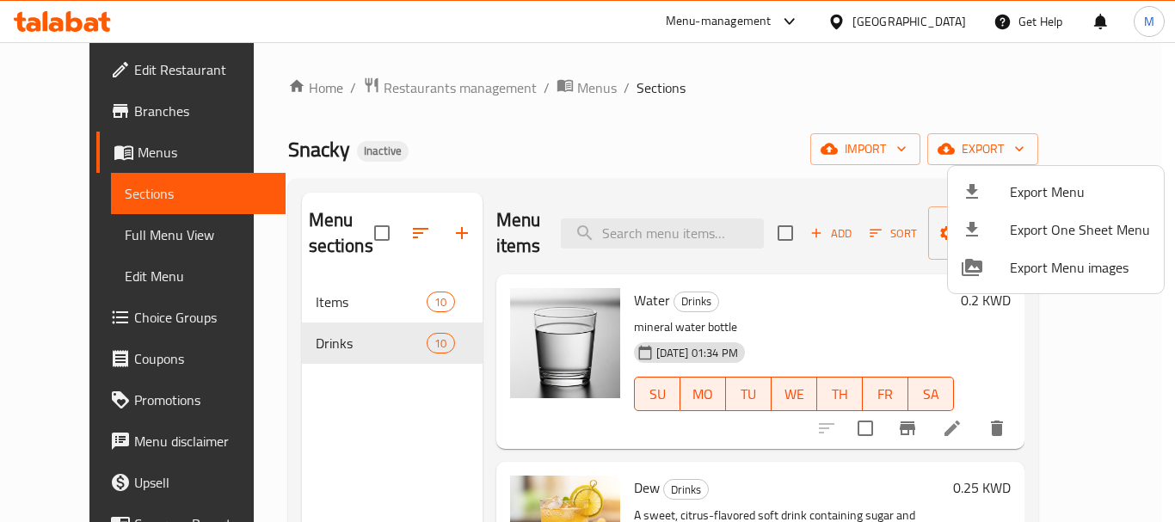
click at [92, 56] on div at bounding box center [587, 261] width 1175 height 522
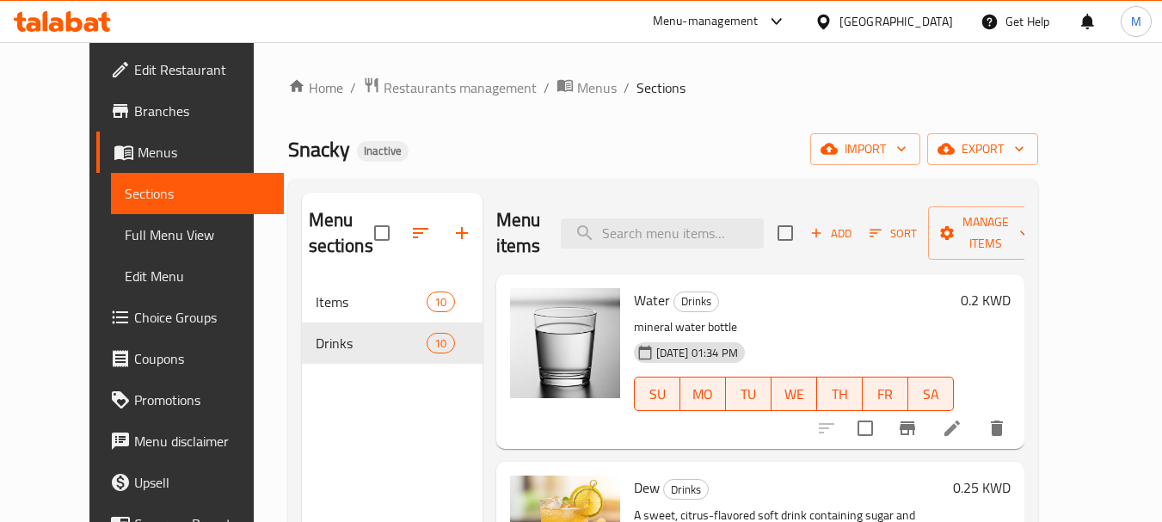
click at [134, 70] on span "Edit Restaurant" at bounding box center [202, 69] width 136 height 21
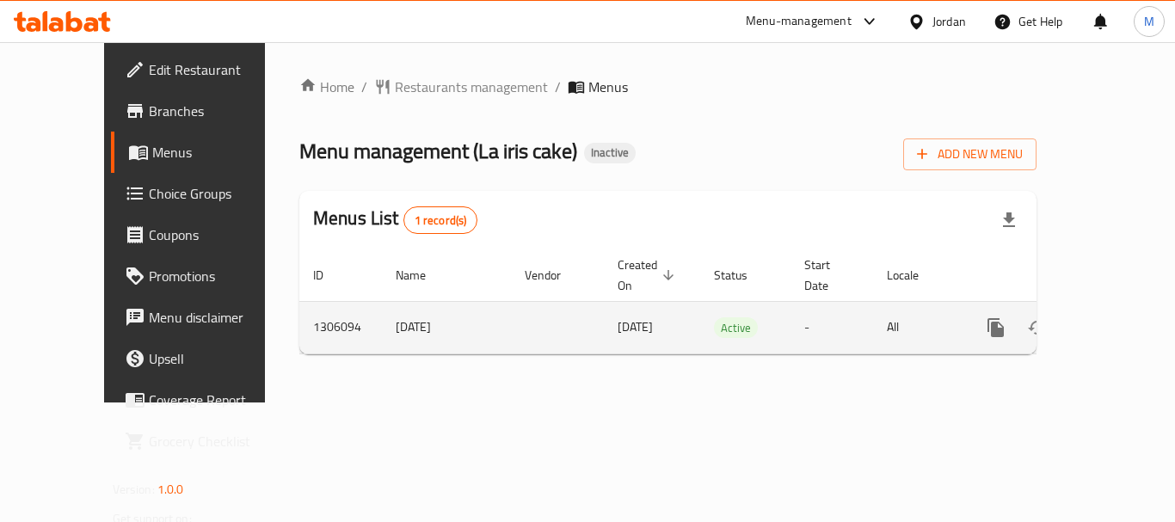
click at [1101, 307] on link "enhanced table" at bounding box center [1119, 327] width 41 height 41
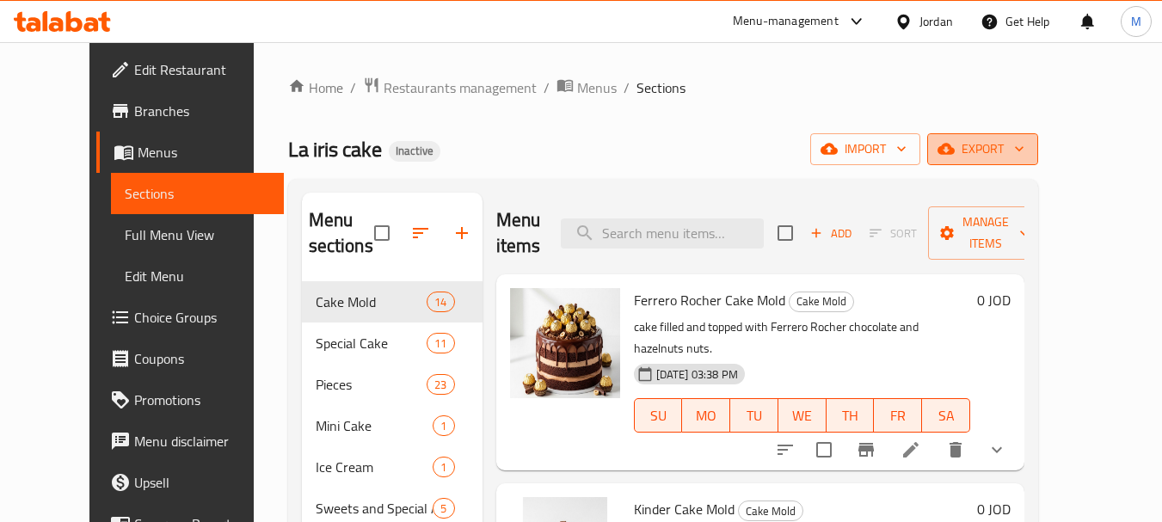
click at [955, 154] on icon "button" at bounding box center [946, 149] width 17 height 11
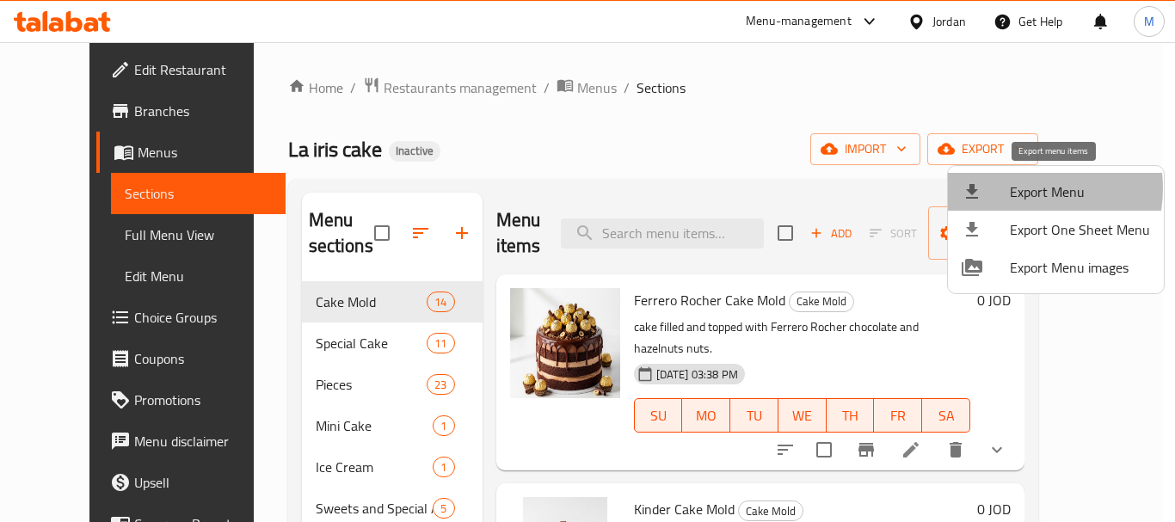
click at [1015, 188] on span "Export Menu" at bounding box center [1080, 192] width 140 height 21
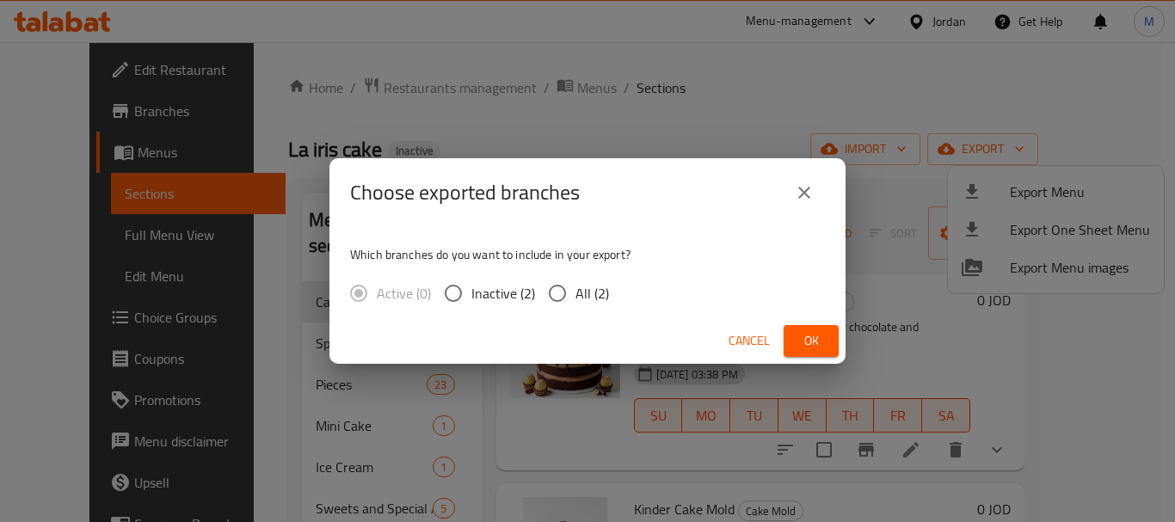
click at [584, 283] on span "All (2)" at bounding box center [593, 293] width 34 height 21
click at [576, 280] on input "All (2)" at bounding box center [557, 293] width 36 height 36
radio input "true"
click at [803, 323] on div "Cancel Ok" at bounding box center [587, 341] width 516 height 46
click at [789, 341] on button "Ok" at bounding box center [811, 341] width 55 height 32
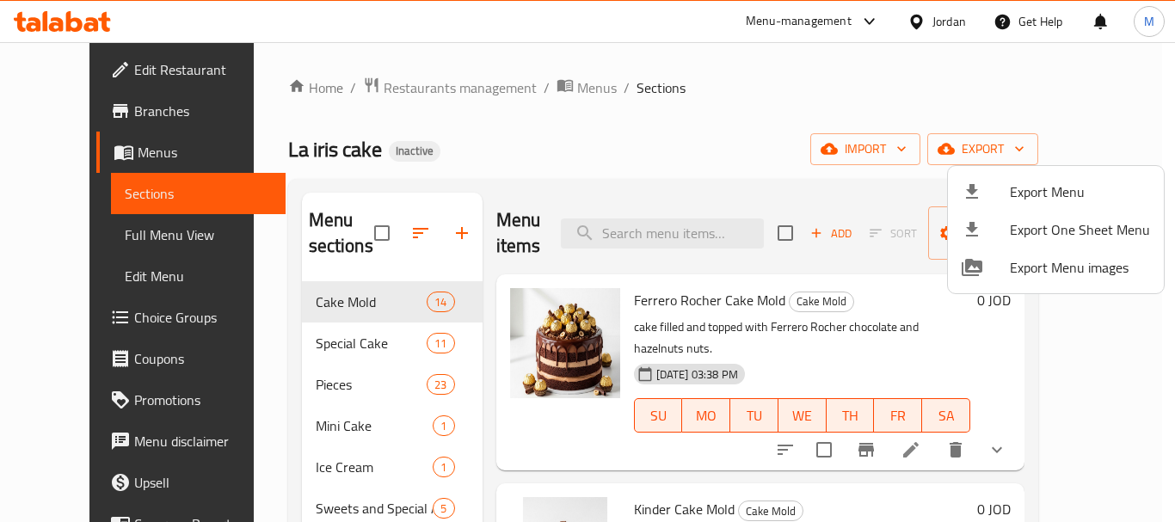
click at [641, 441] on div at bounding box center [587, 261] width 1175 height 522
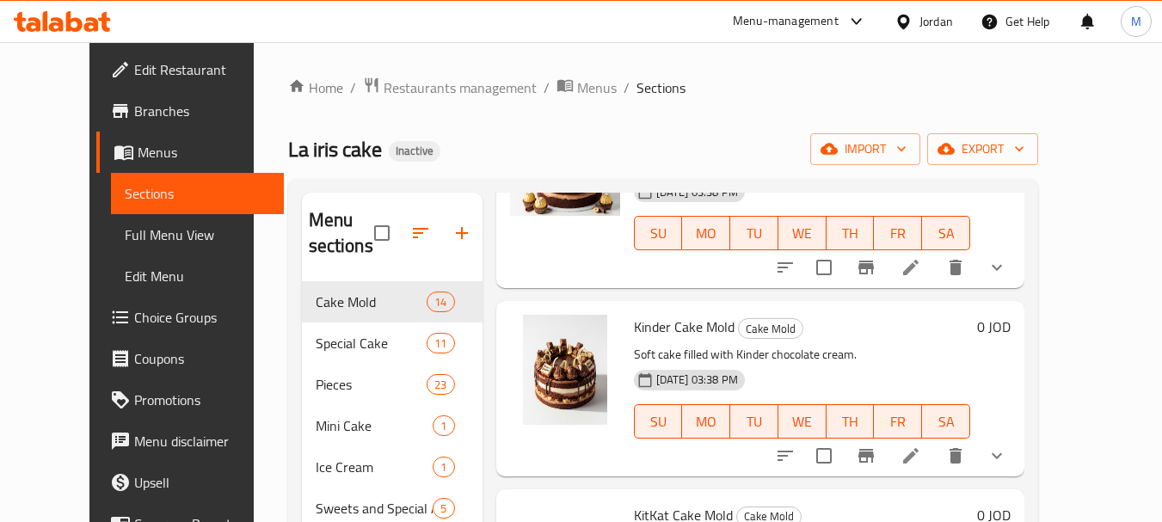
scroll to position [258, 0]
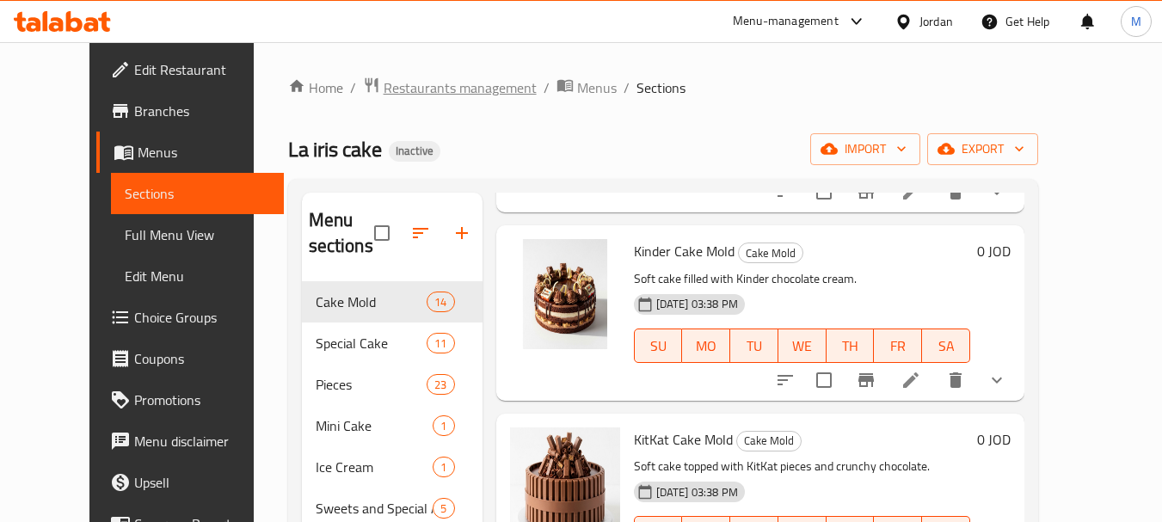
drag, startPoint x: 377, startPoint y: 103, endPoint x: 381, endPoint y: 92, distance: 12.0
click at [378, 103] on div "Home / Restaurants management / Menus / Sections La iris cake Inactive import e…" at bounding box center [663, 403] width 750 height 652
click at [384, 90] on span "Restaurants management" at bounding box center [460, 87] width 153 height 21
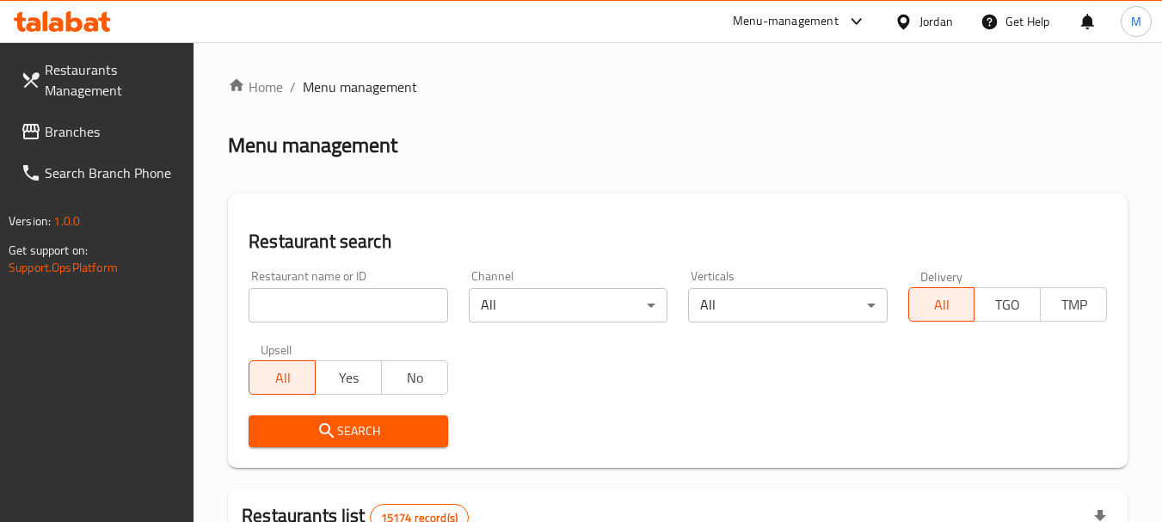
drag, startPoint x: 342, startPoint y: 311, endPoint x: 337, endPoint y: 336, distance: 25.5
click at [342, 311] on input "search" at bounding box center [348, 305] width 199 height 34
paste input "ملحمة و مشاوي الاتكال على الله"
click at [336, 426] on icon "submit" at bounding box center [327, 431] width 21 height 21
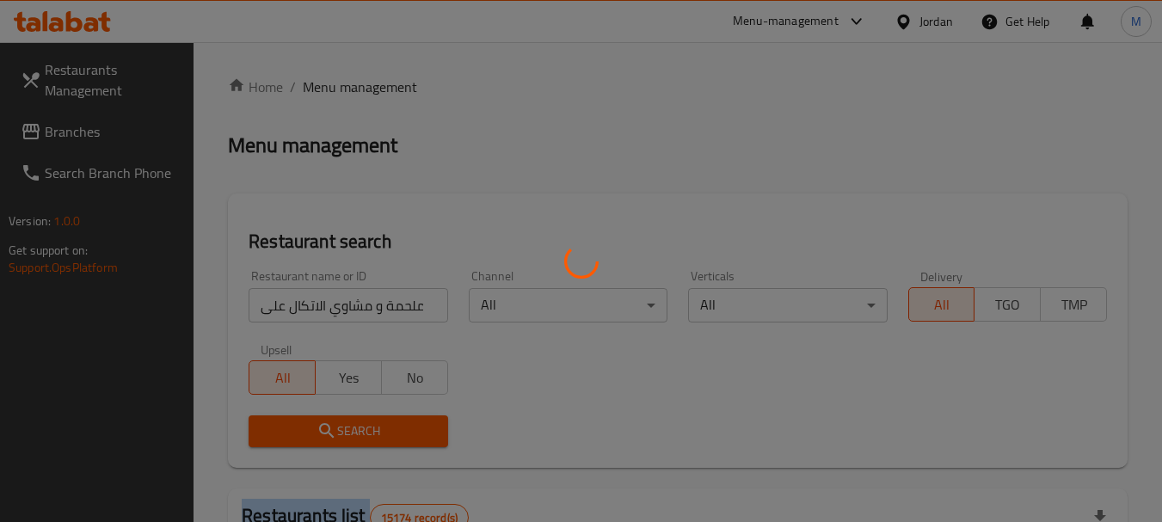
click at [336, 426] on div at bounding box center [581, 261] width 1162 height 522
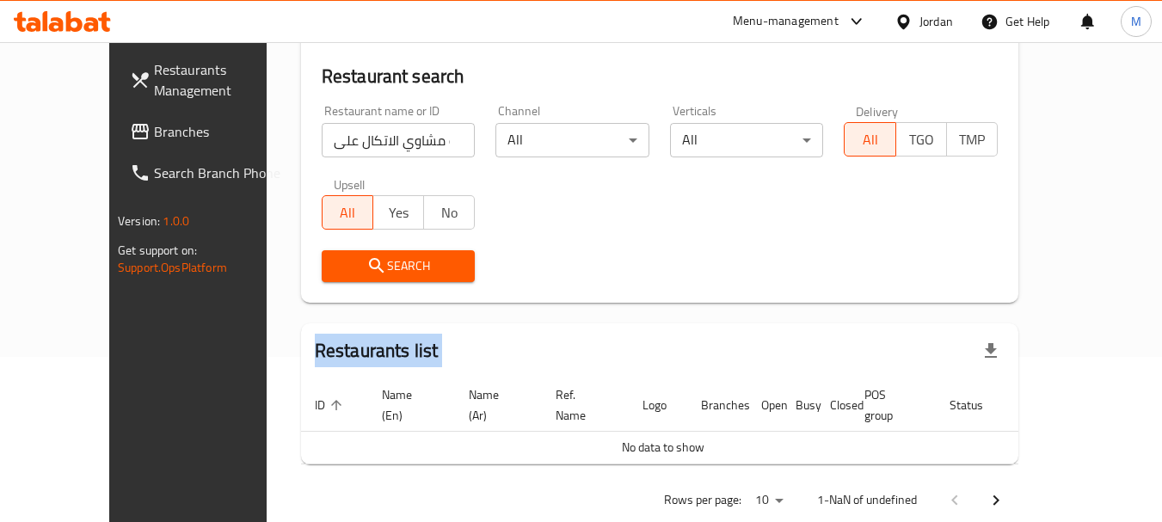
scroll to position [181, 0]
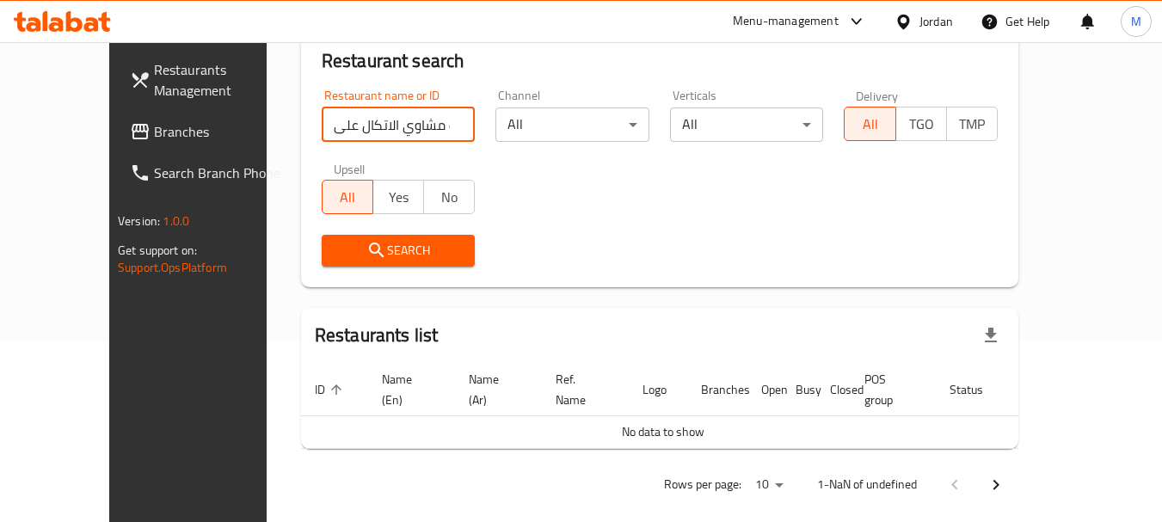
drag, startPoint x: 249, startPoint y: 137, endPoint x: 154, endPoint y: 142, distance: 95.6
click at [157, 144] on div "Restaurants Management Branches Search Branch Phone Version: 1.0.0 Get support …" at bounding box center [581, 201] width 944 height 680
type input "ملحمة و مشاوي الاتكال عل"
click button "Search" at bounding box center [399, 251] width 154 height 32
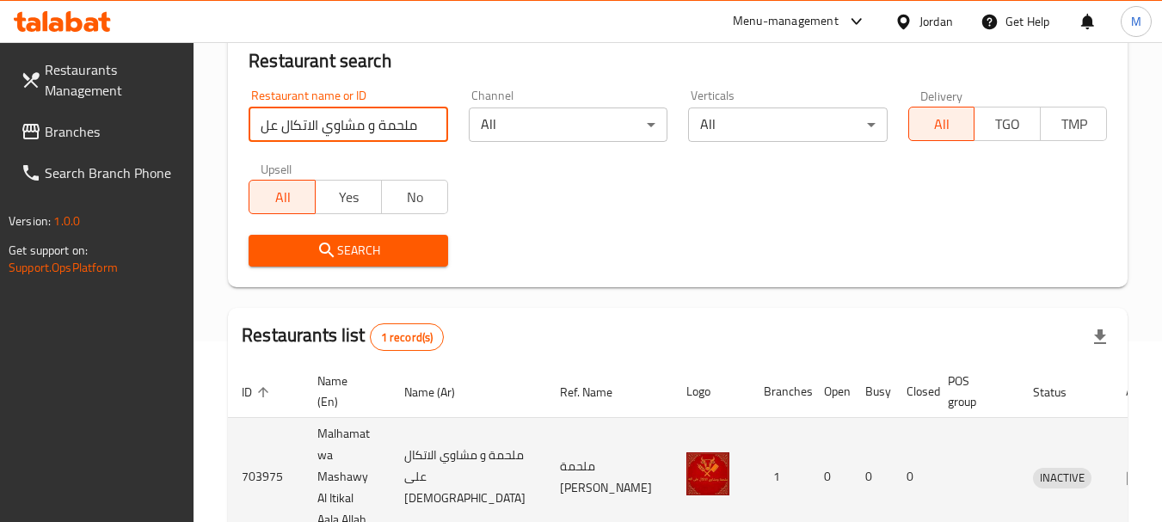
scroll to position [267, 0]
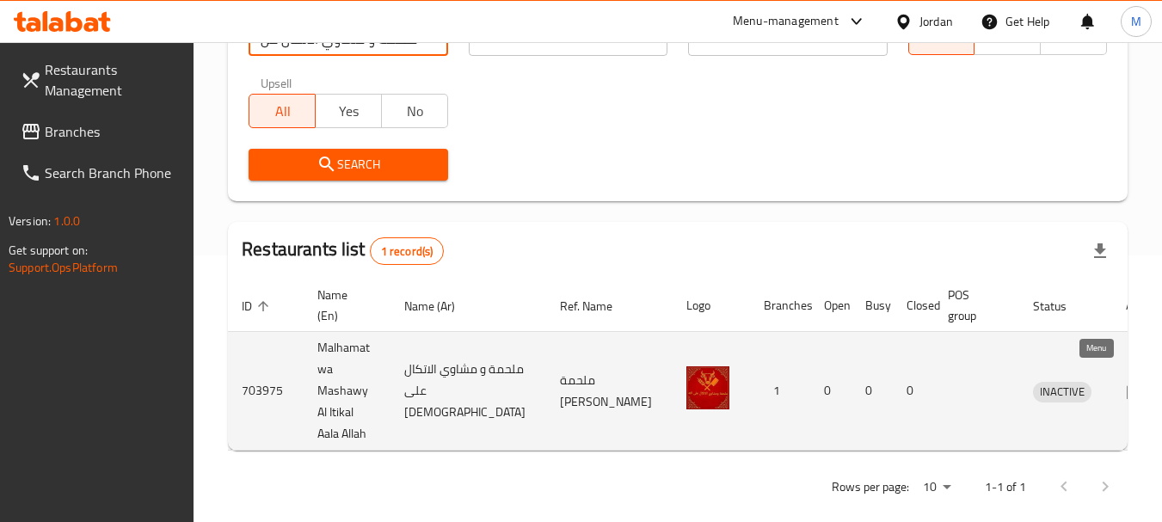
click at [1126, 381] on icon "enhanced table" at bounding box center [1136, 391] width 21 height 21
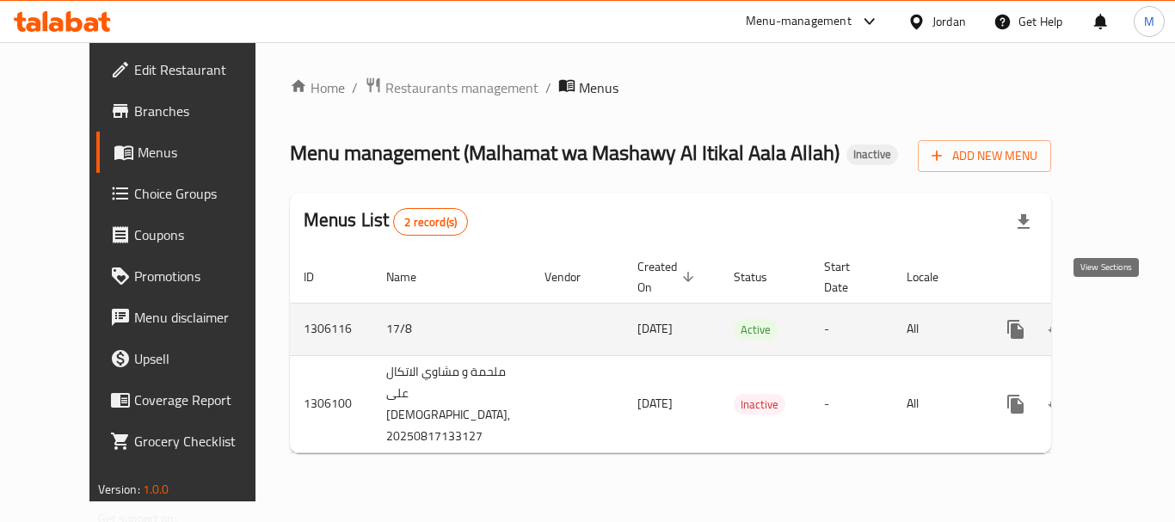
click at [1130, 319] on icon "enhanced table" at bounding box center [1140, 329] width 21 height 21
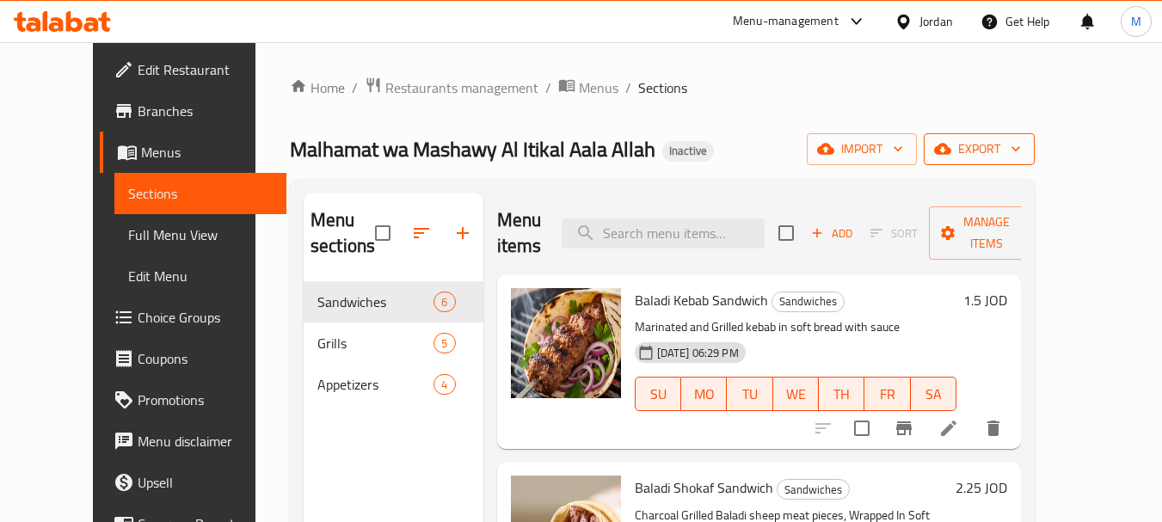
click at [1021, 151] on span "export" at bounding box center [979, 150] width 83 height 22
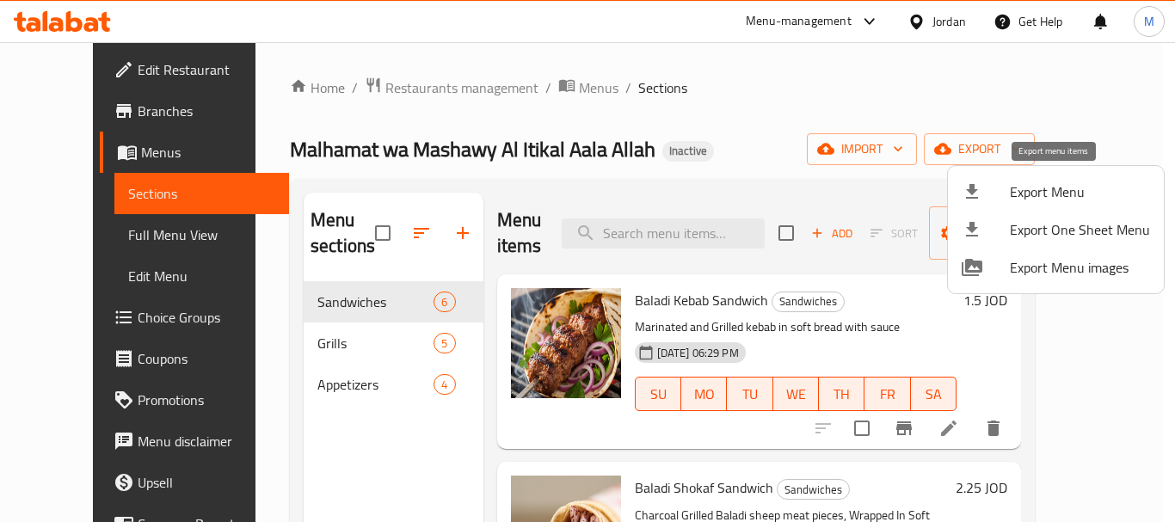
click at [1013, 199] on span "Export Menu" at bounding box center [1080, 192] width 140 height 21
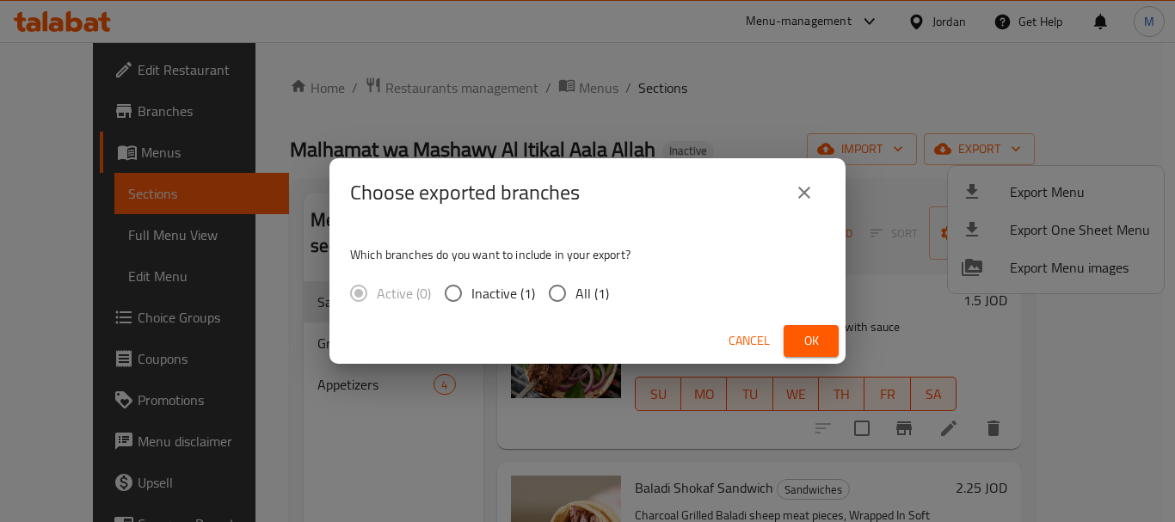
click at [589, 292] on span "All (1)" at bounding box center [593, 293] width 34 height 21
click at [576, 292] on input "All (1)" at bounding box center [557, 293] width 36 height 36
radio input "true"
click at [820, 334] on span "Ok" at bounding box center [811, 341] width 28 height 22
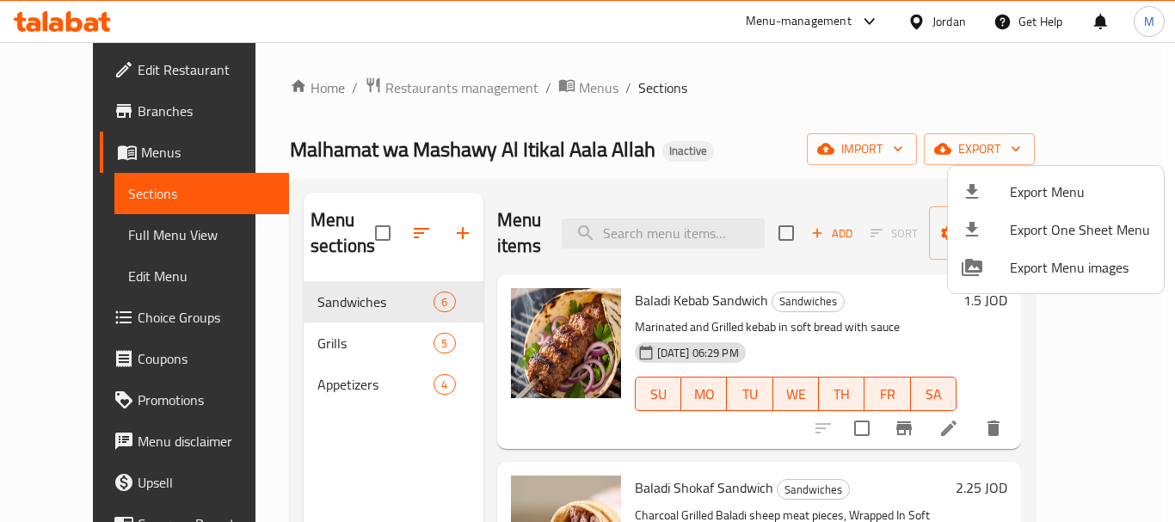
click at [92, 71] on div at bounding box center [587, 261] width 1175 height 522
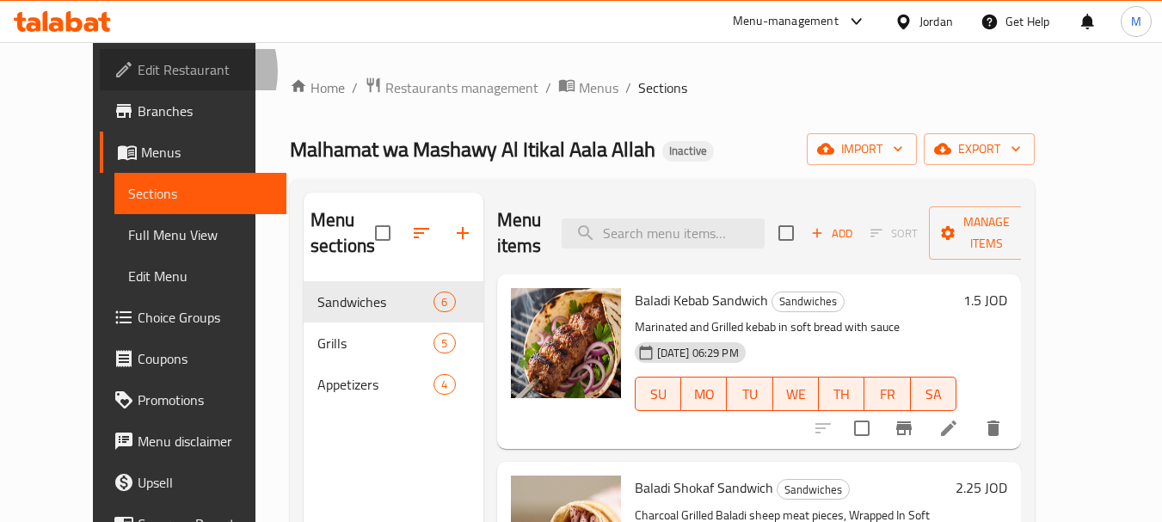
click at [138, 71] on span "Edit Restaurant" at bounding box center [206, 69] width 136 height 21
